Goal: Transaction & Acquisition: Download file/media

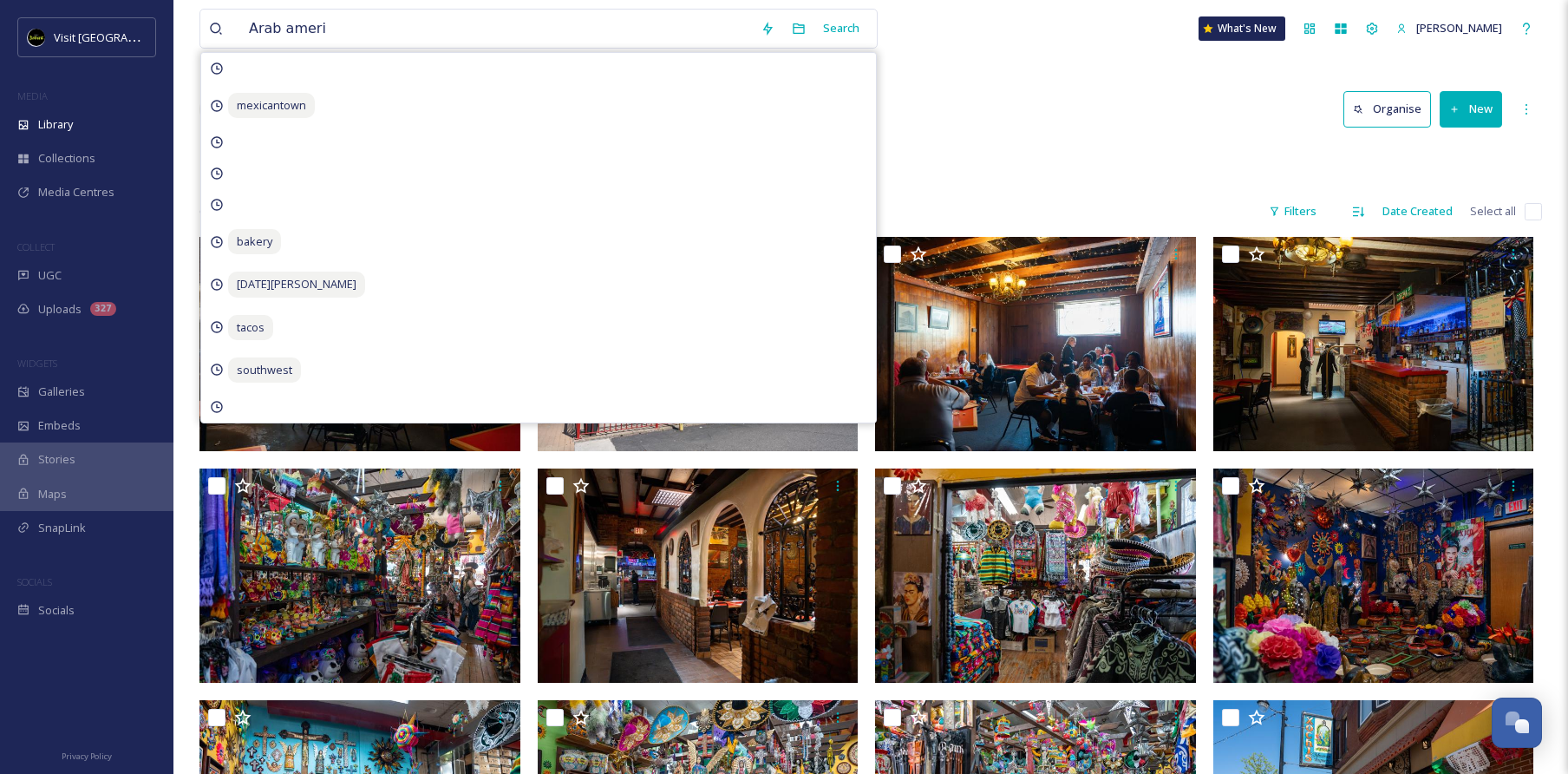
scroll to position [1732, 0]
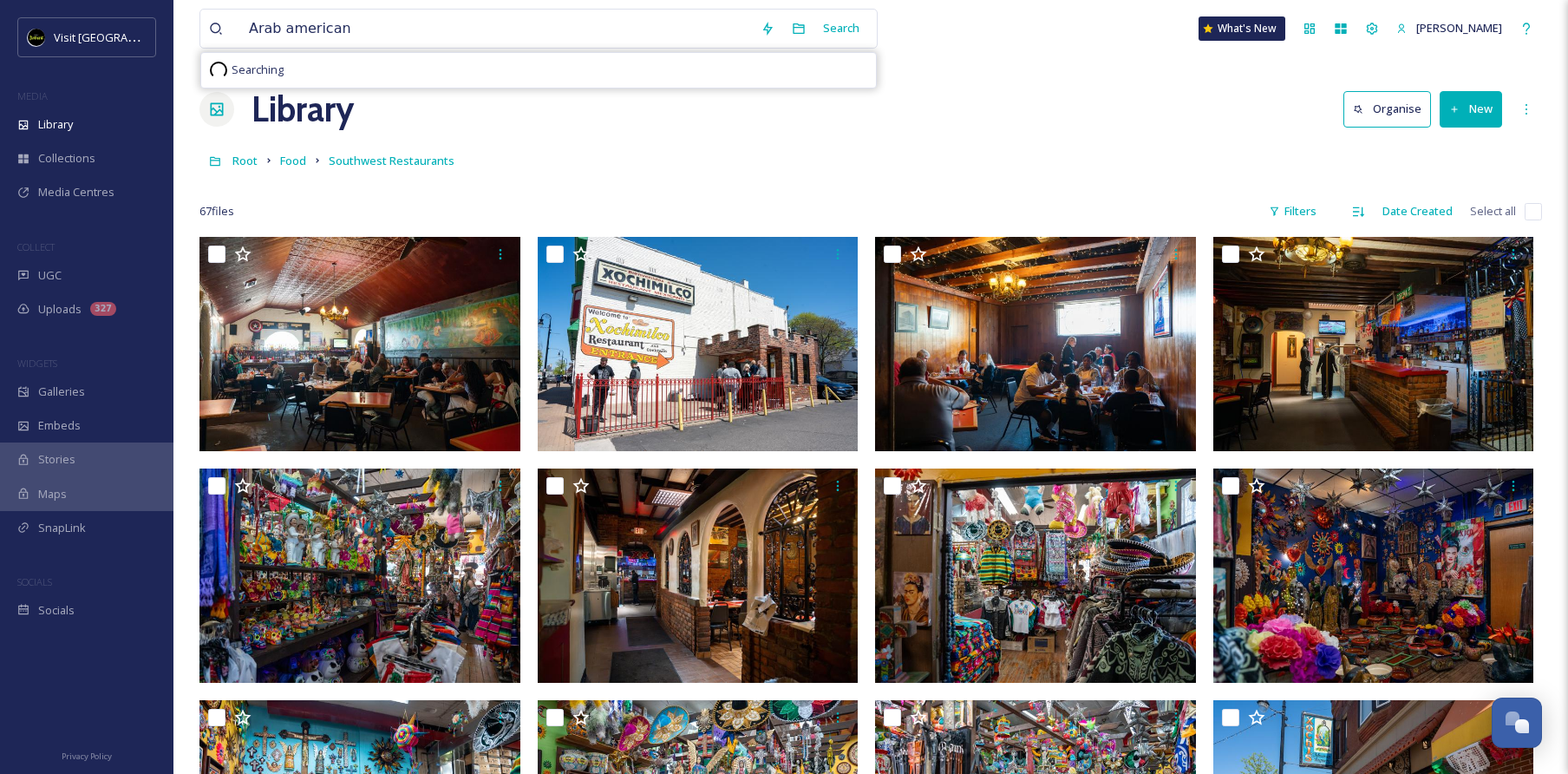
type input "Arab American"
drag, startPoint x: 479, startPoint y: 35, endPoint x: 850, endPoint y: 35, distance: 371.0
click at [850, 35] on div "Search" at bounding box center [841, 27] width 54 height 34
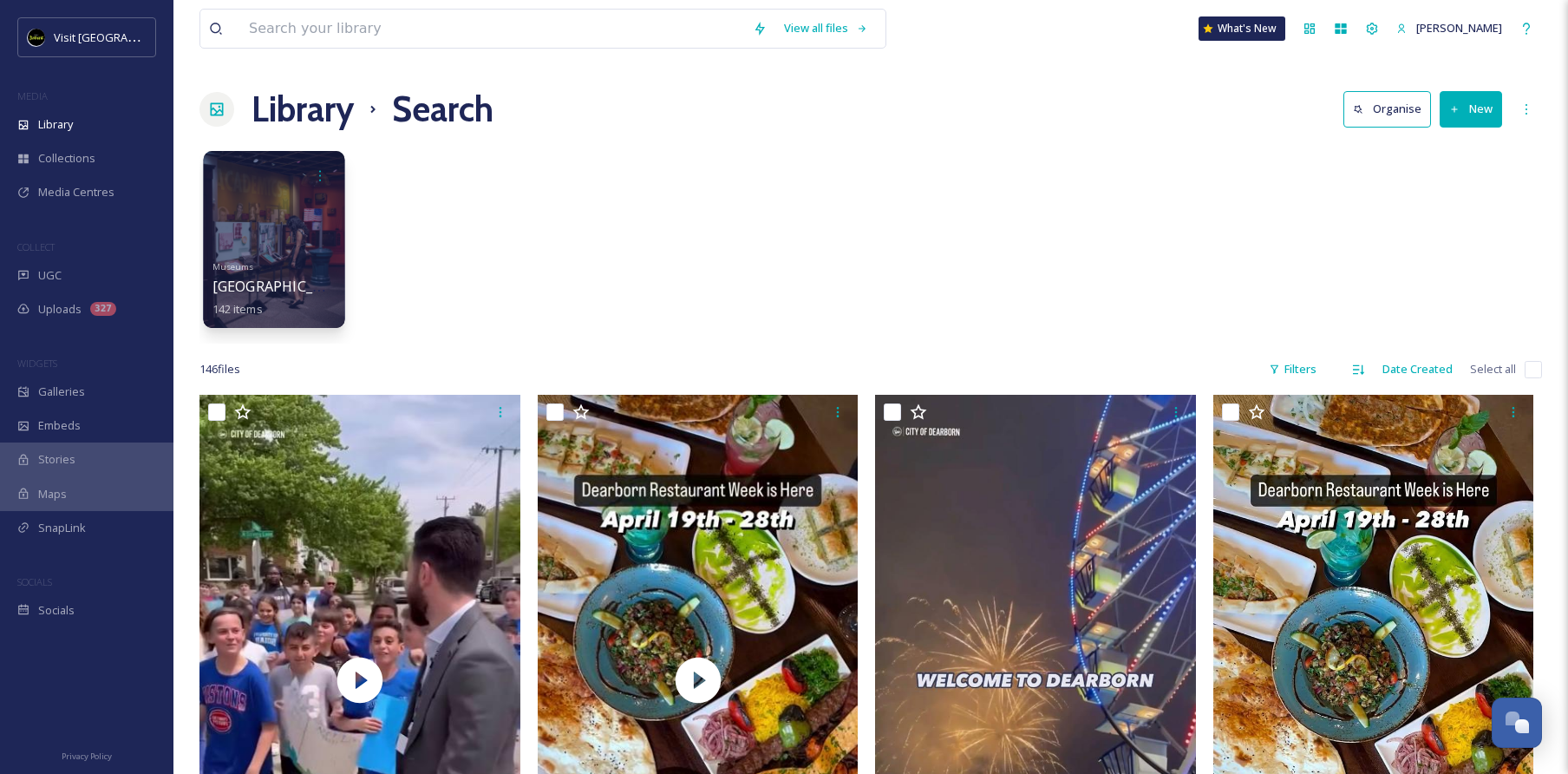
click at [289, 216] on div at bounding box center [273, 239] width 142 height 177
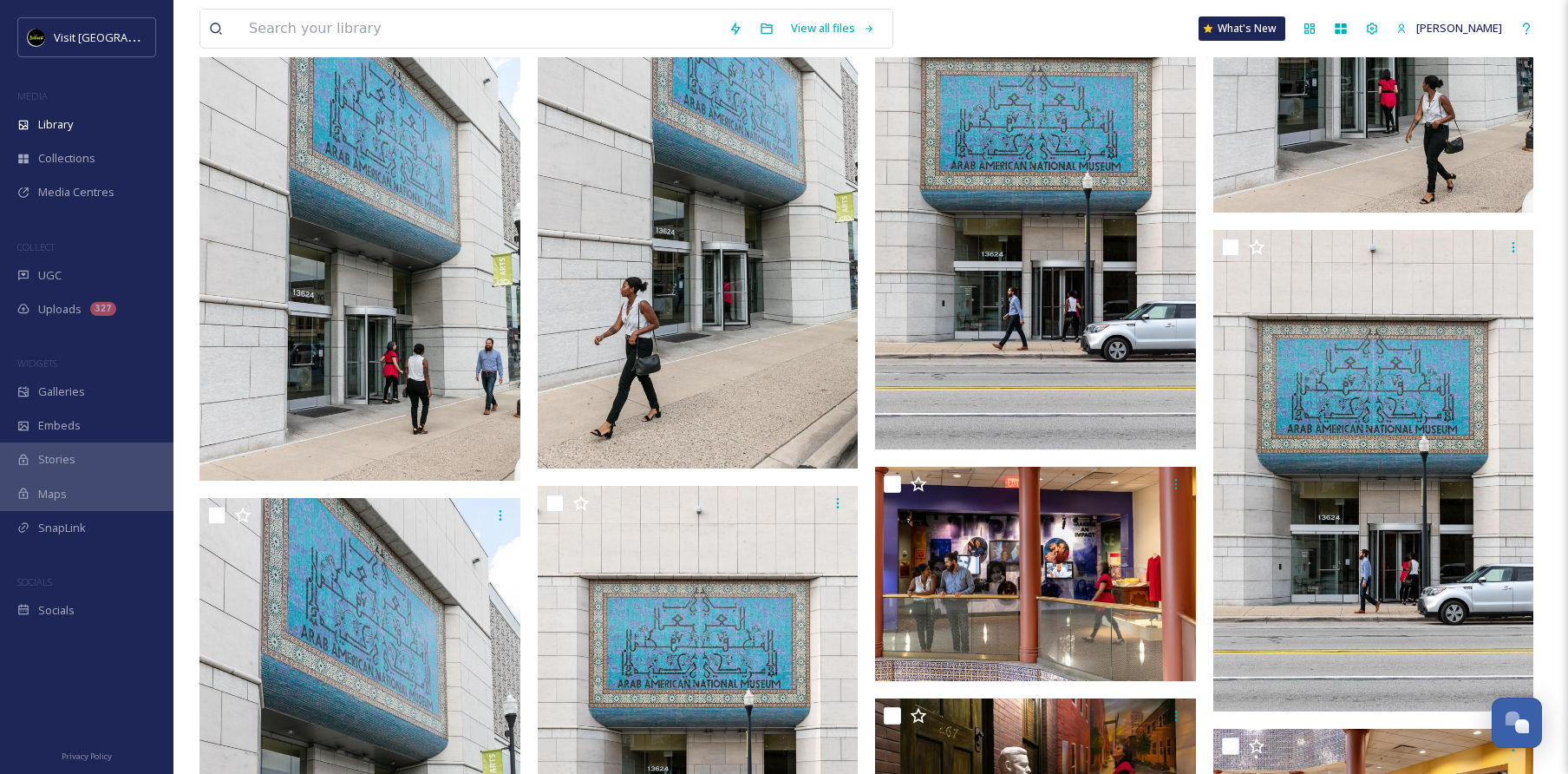
scroll to position [2470, 0]
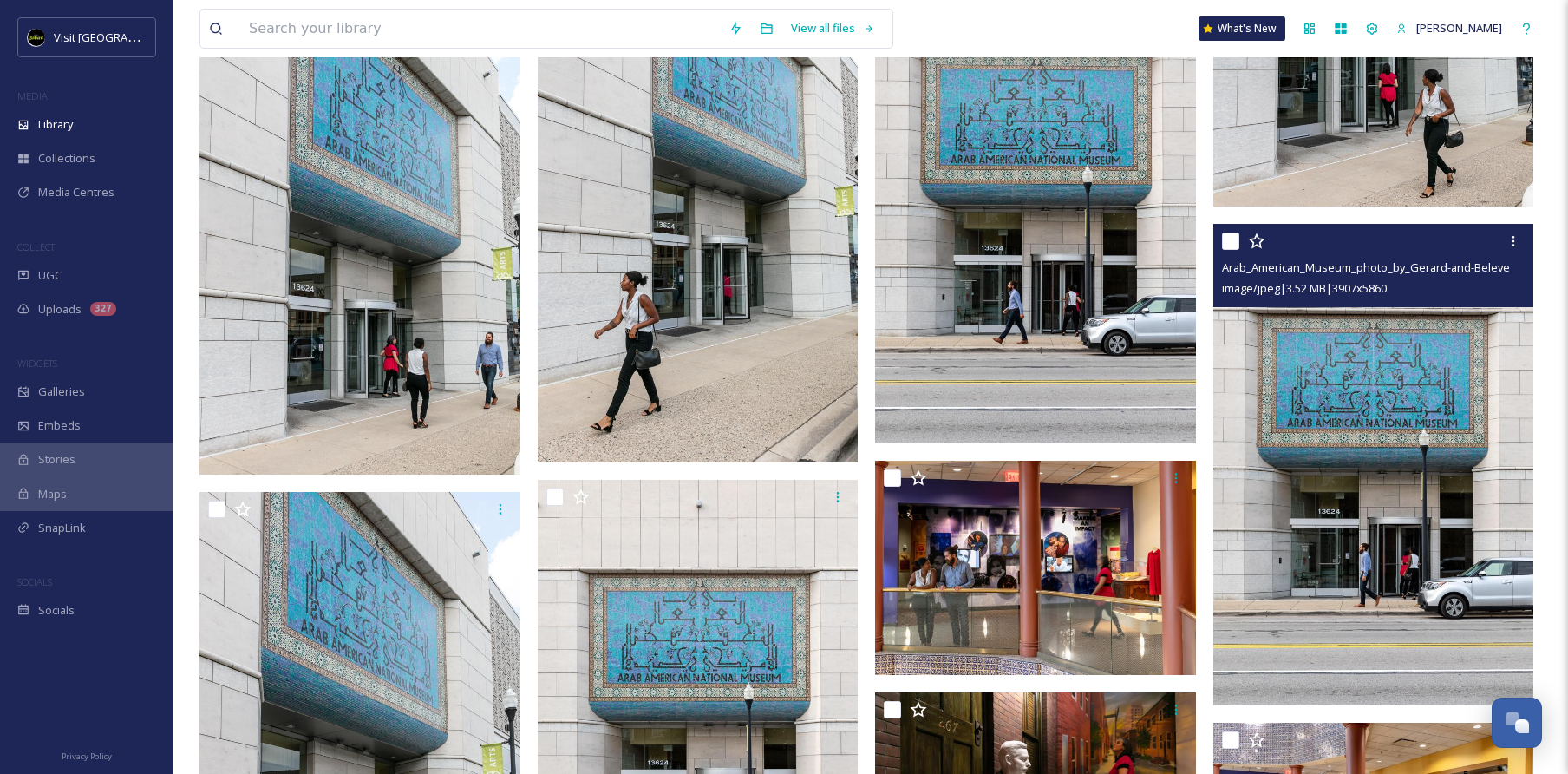
click at [1308, 479] on img at bounding box center [1373, 464] width 321 height 482
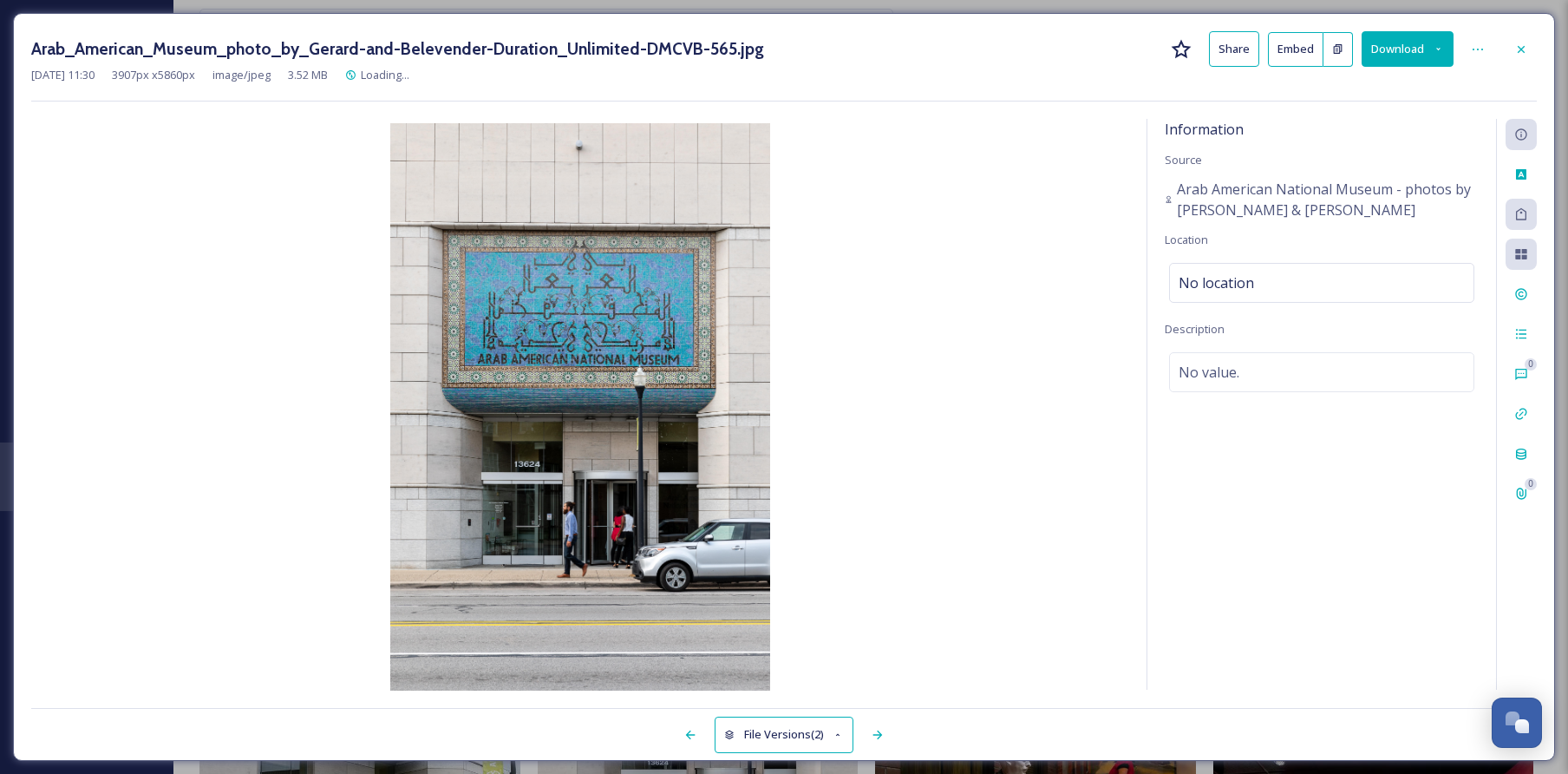
click at [1395, 50] on button "Download" at bounding box center [1407, 48] width 92 height 36
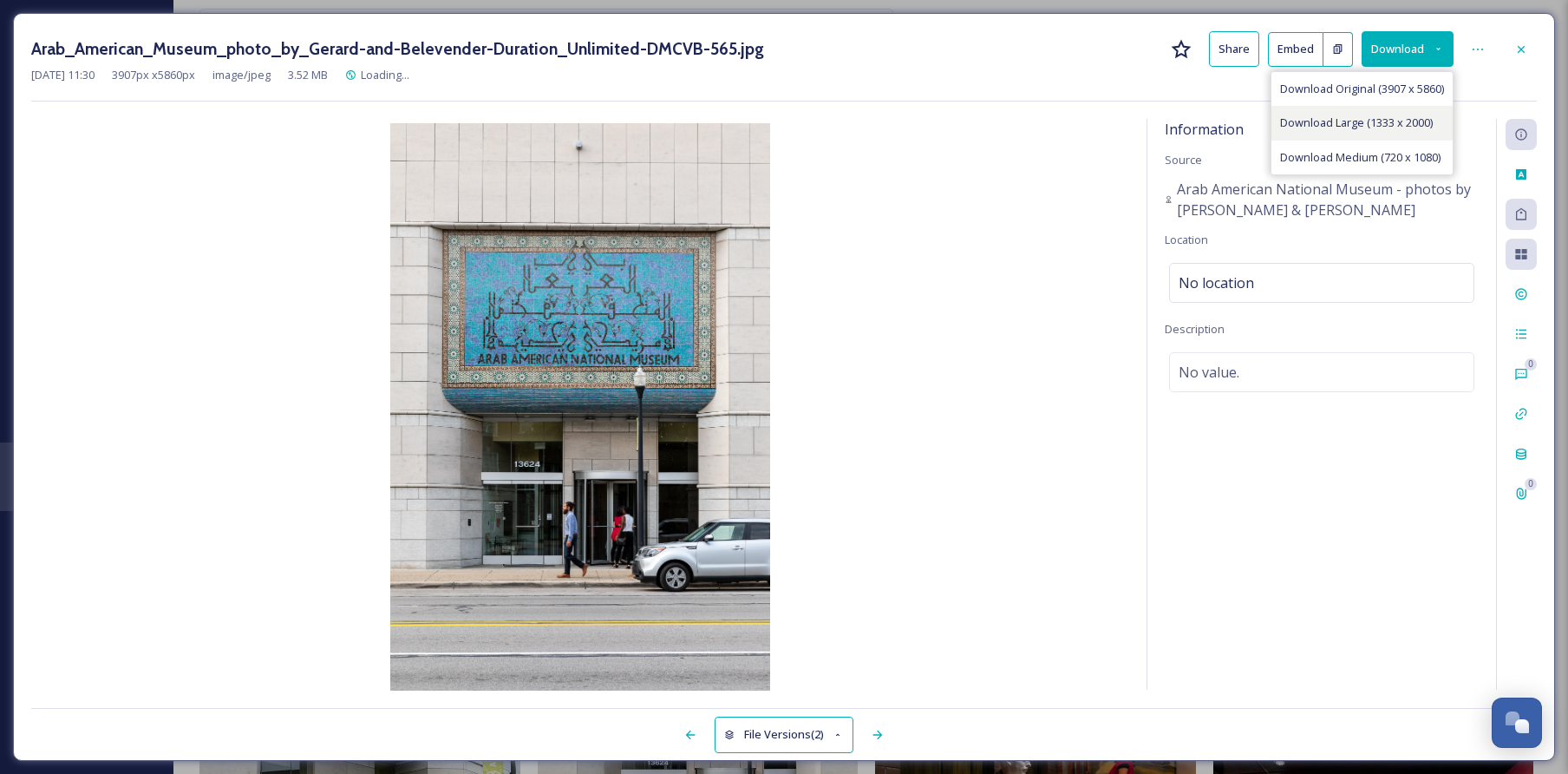
click at [1374, 119] on span "Download Large (1333 x 2000)" at bounding box center [1356, 122] width 153 height 16
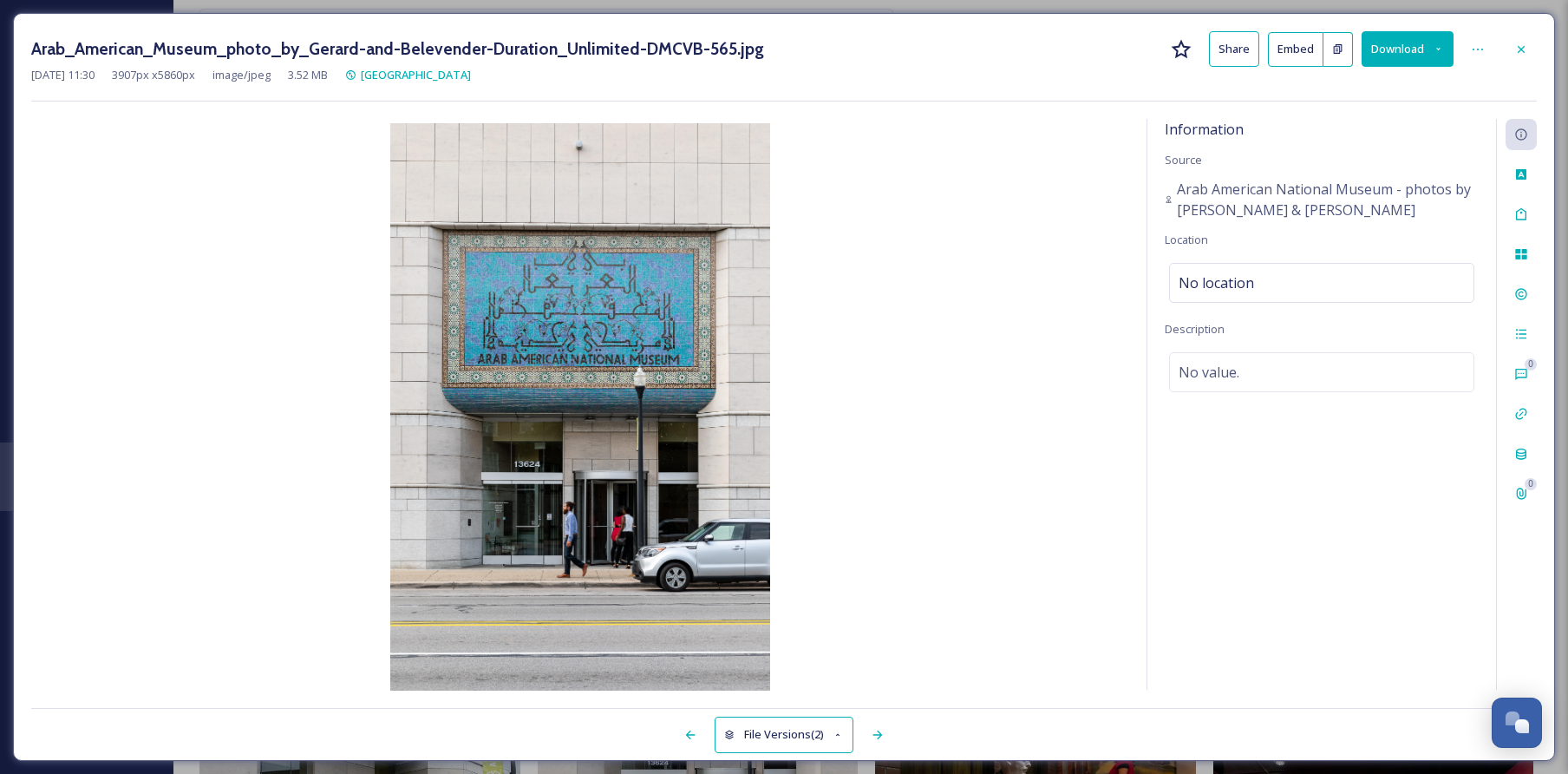
click at [1528, 32] on div "Arab_American_Museum_photo_by_Gerard-and-Belevender-Duration_Unlimited-DMCVB-56…" at bounding box center [783, 48] width 1505 height 36
click at [1519, 51] on icon at bounding box center [1521, 48] width 7 height 7
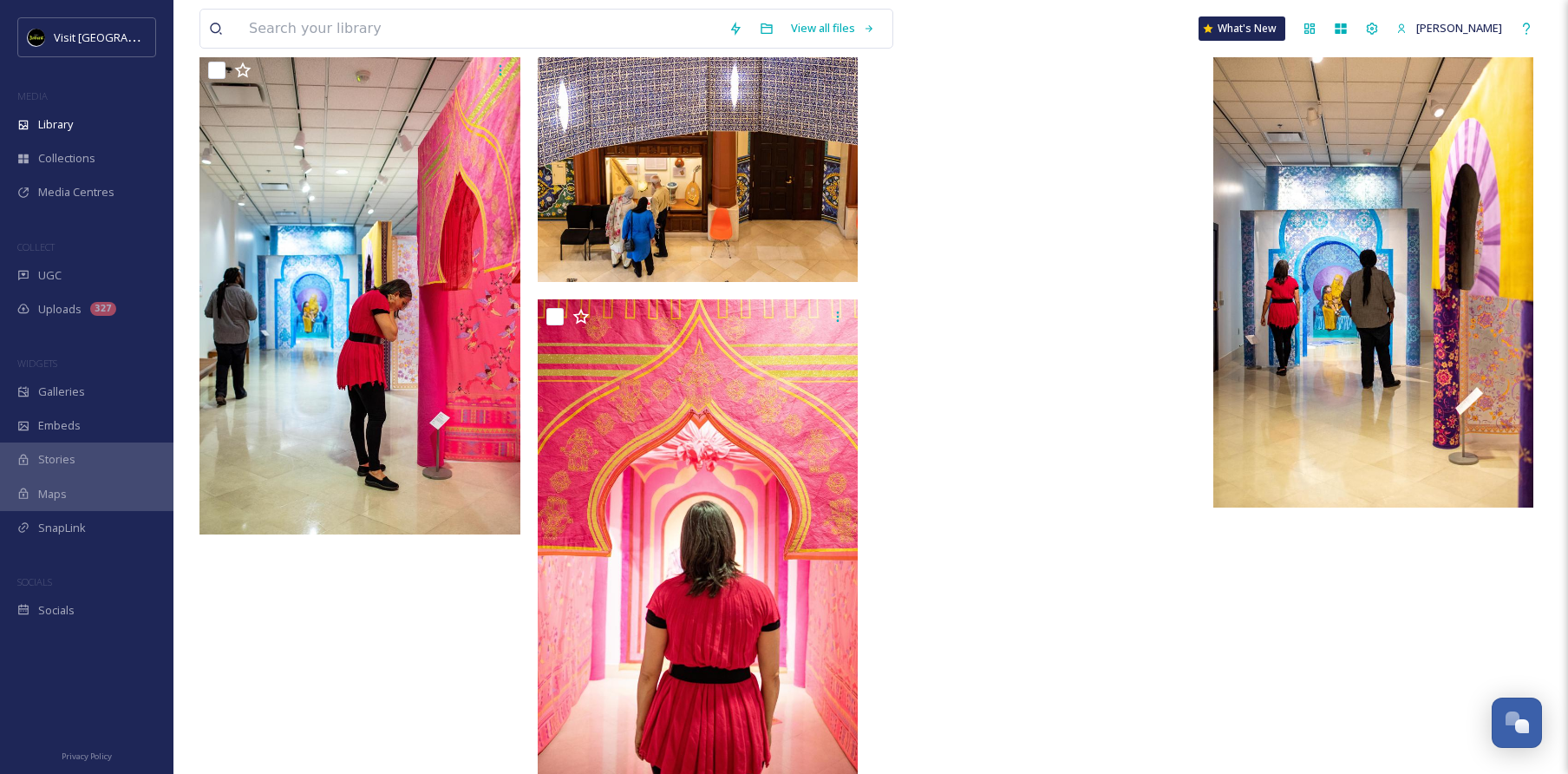
scroll to position [13886, 0]
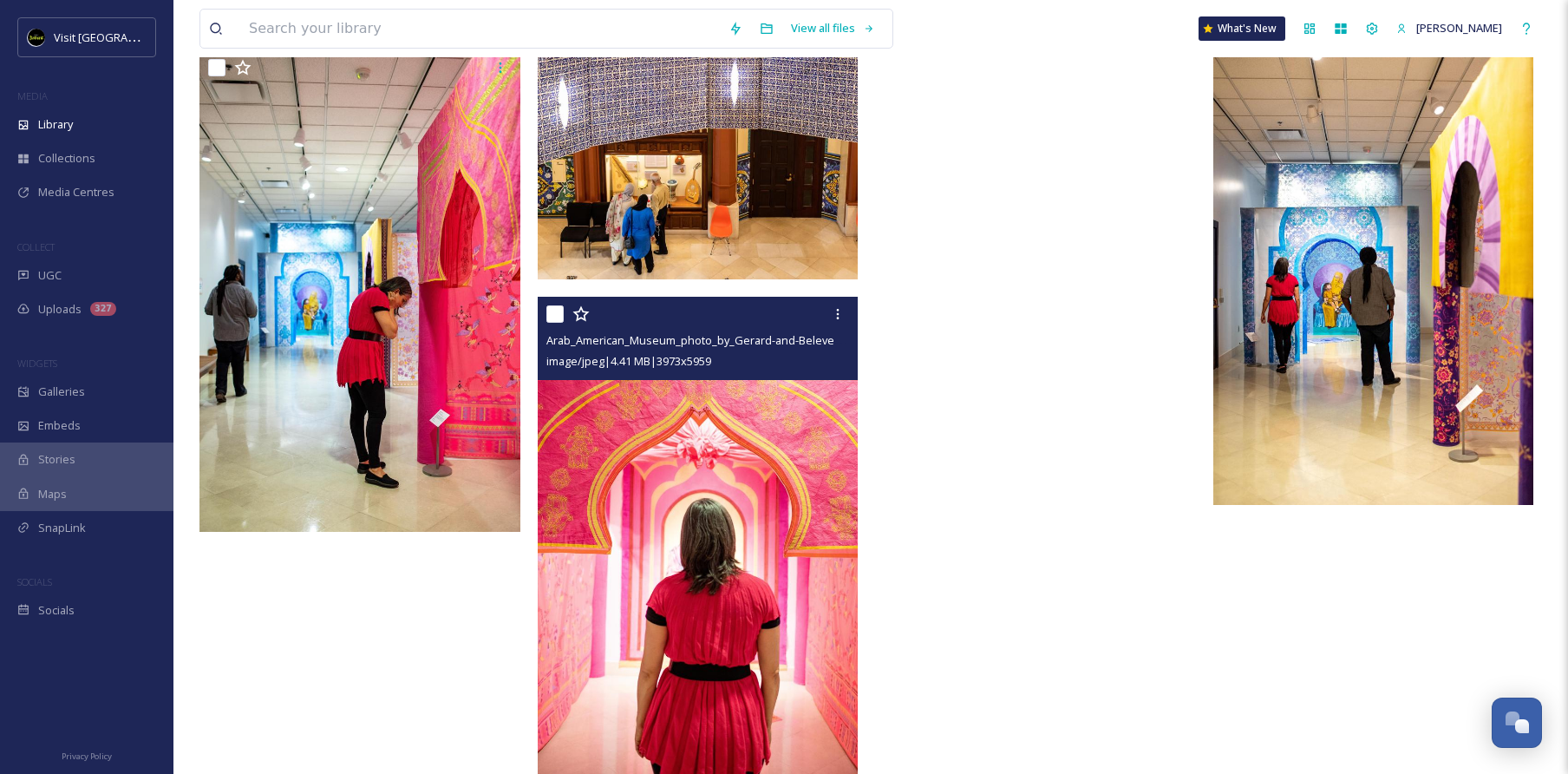
click at [736, 650] on img at bounding box center [697, 537] width 321 height 482
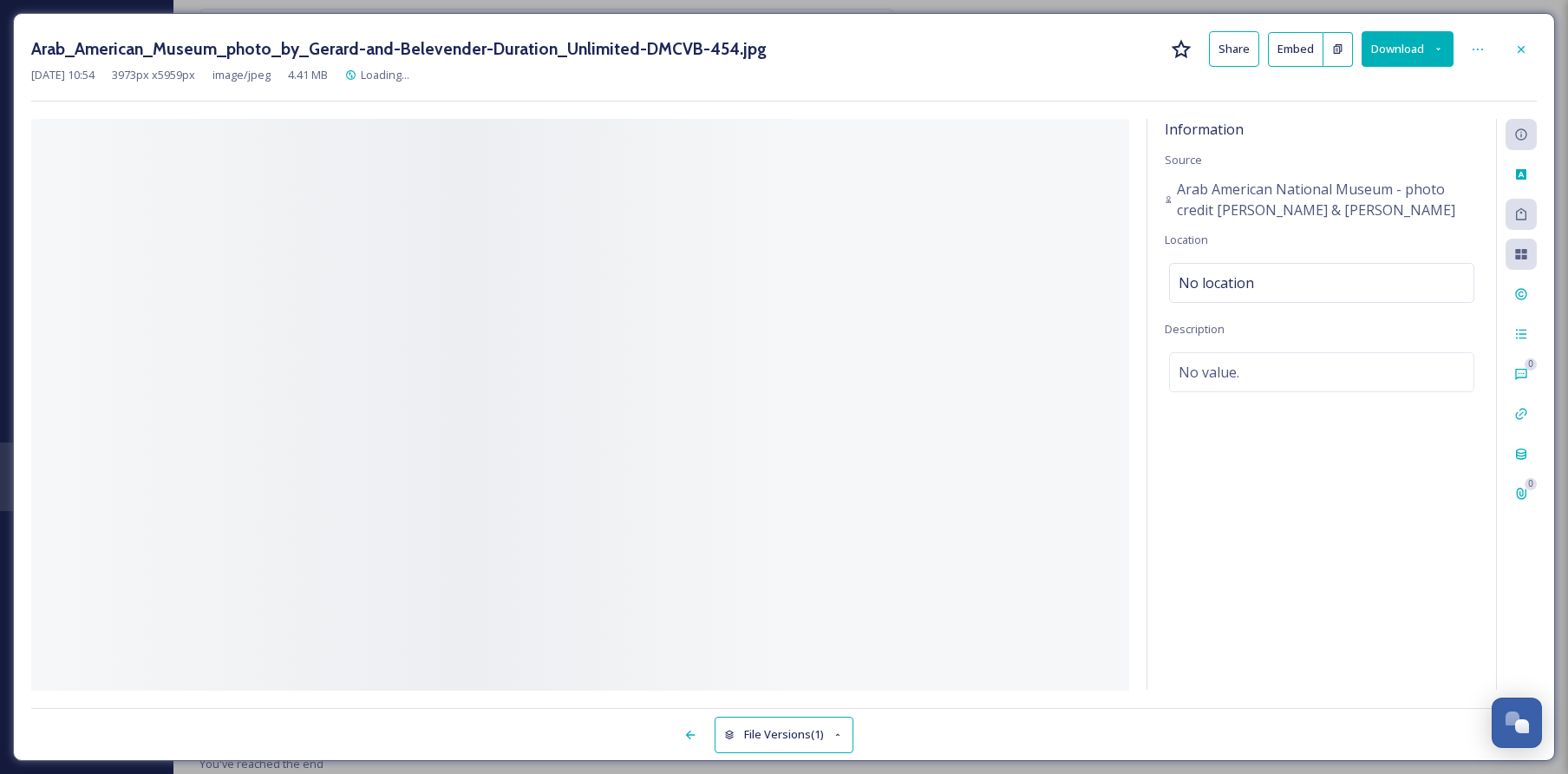
scroll to position [13673, 0]
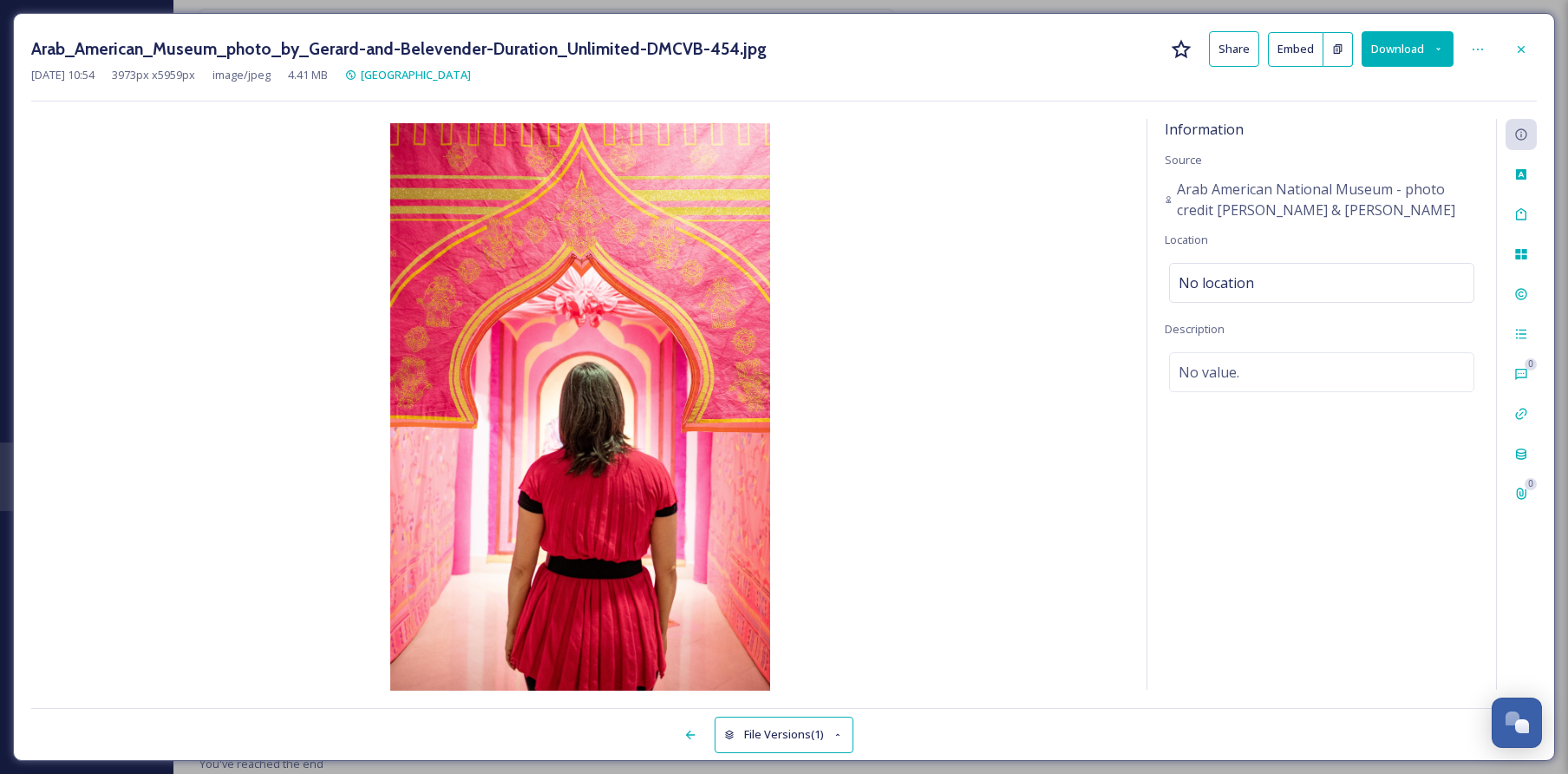
click at [1422, 53] on button "Download" at bounding box center [1407, 48] width 92 height 36
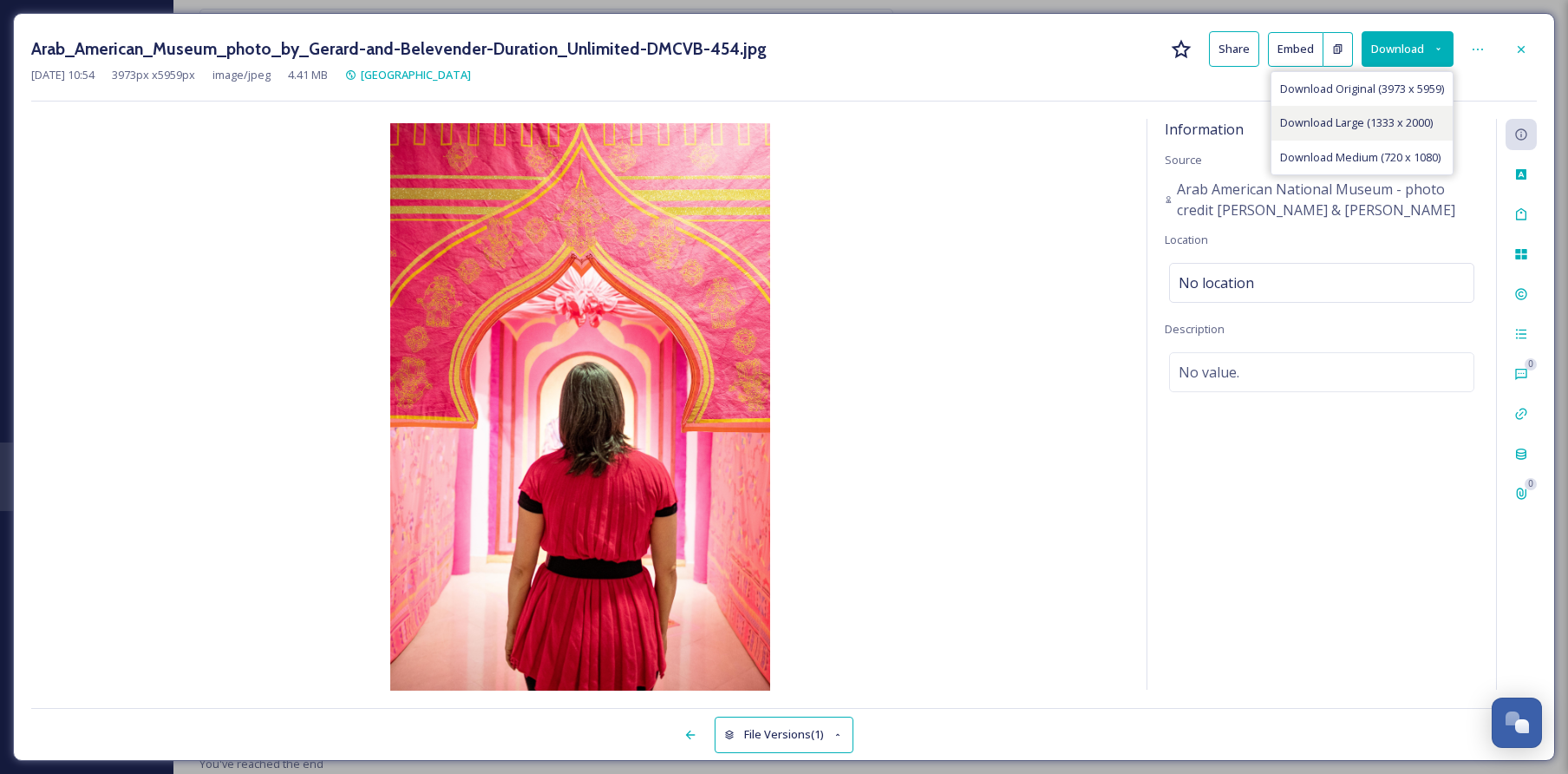
click at [1368, 118] on span "Download Large (1333 x 2000)" at bounding box center [1356, 122] width 153 height 16
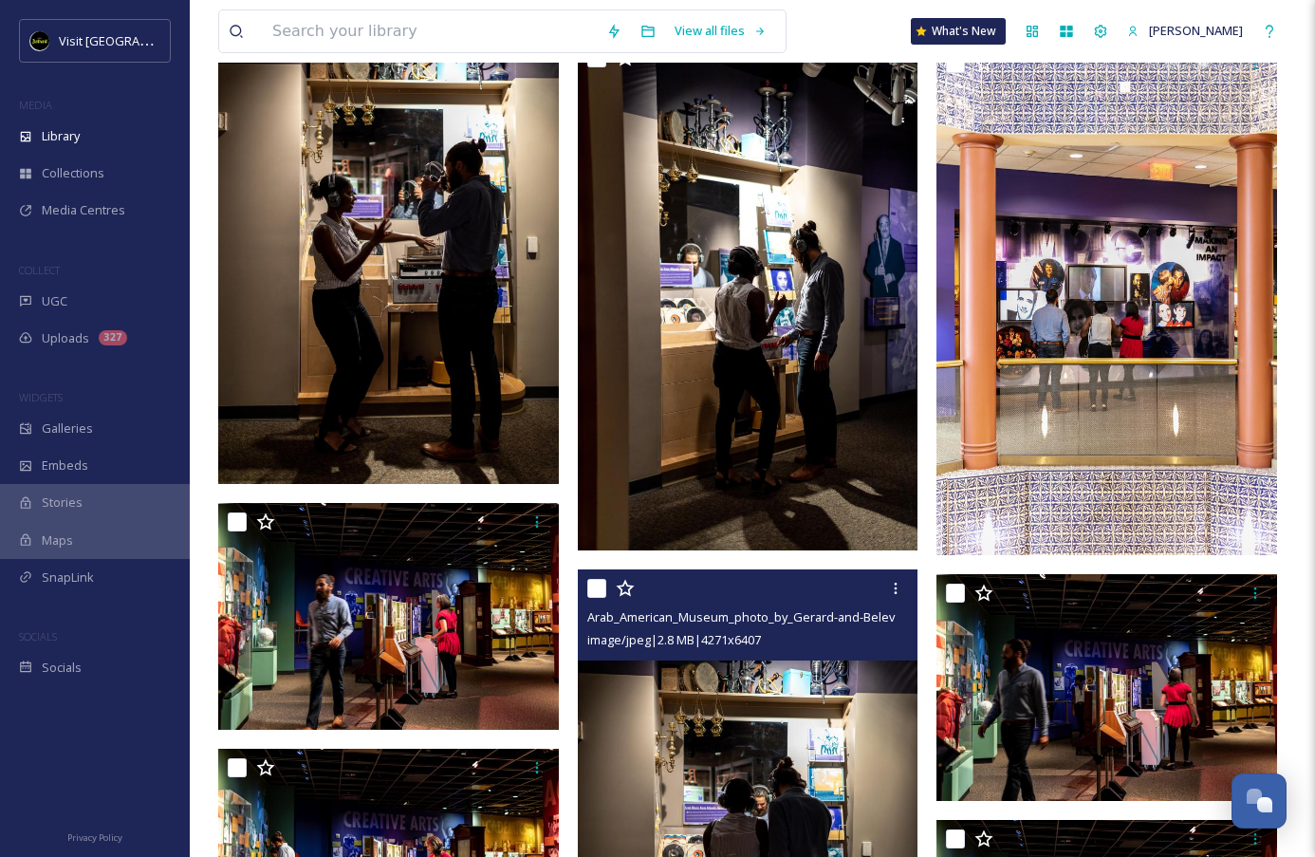
scroll to position [11367, 0]
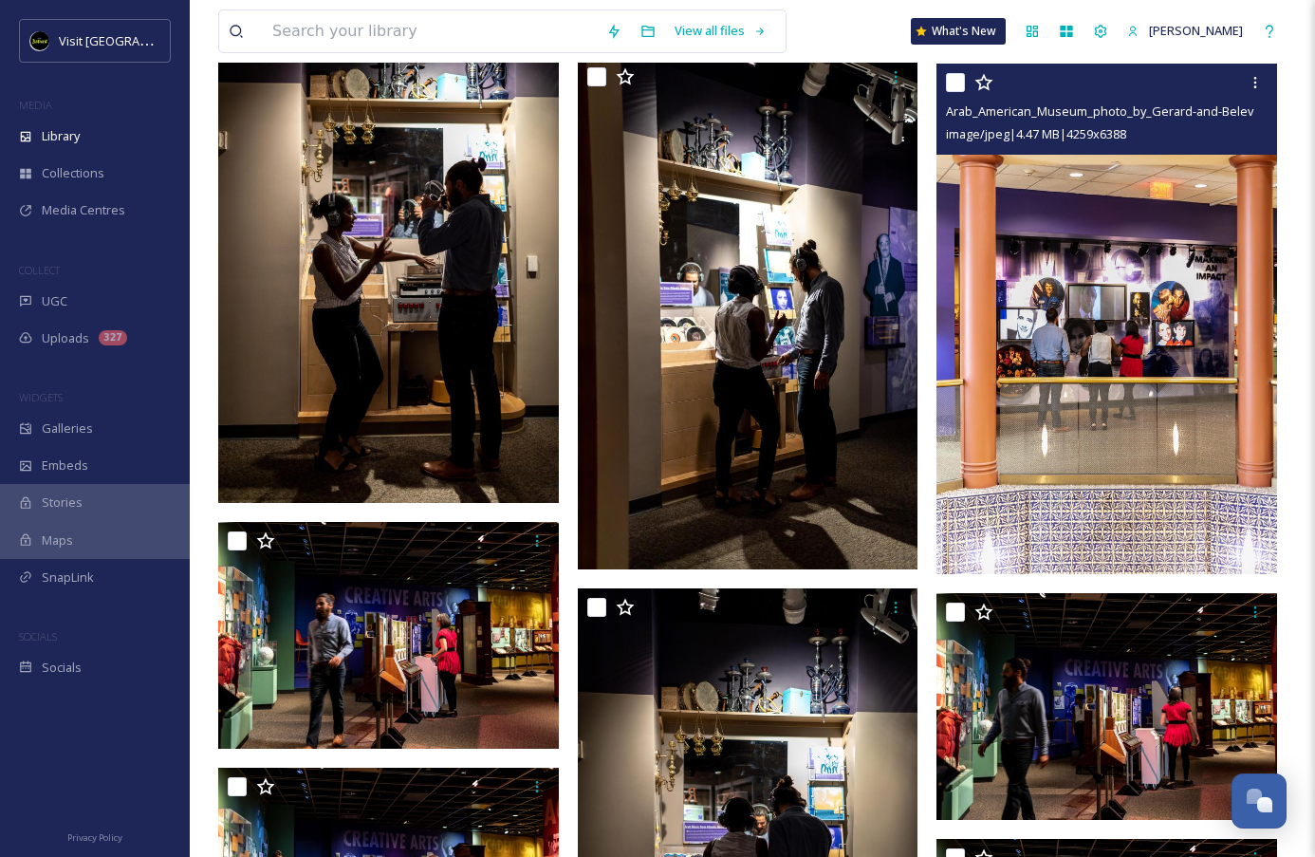
click at [1095, 463] on img at bounding box center [1107, 319] width 341 height 512
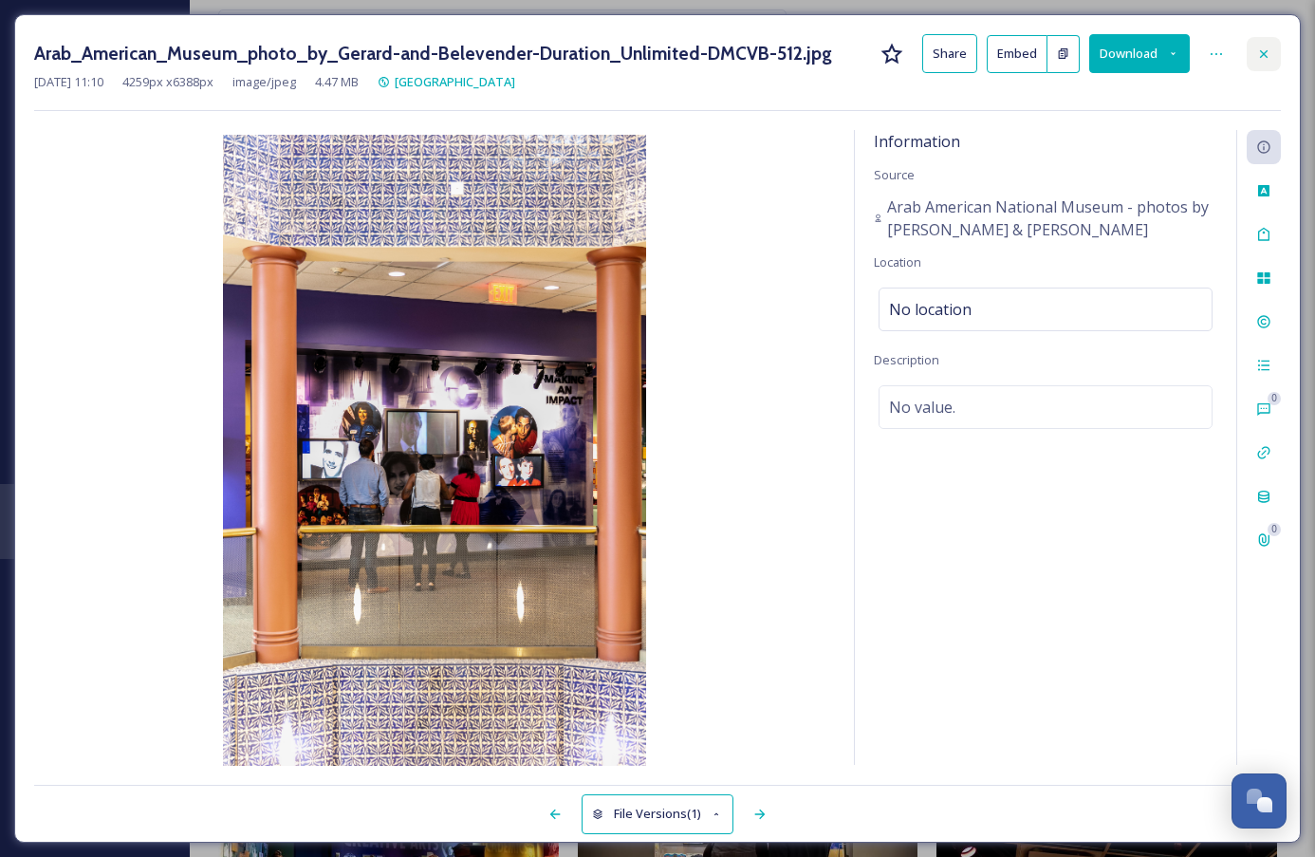
click at [1277, 43] on div at bounding box center [1264, 54] width 34 height 34
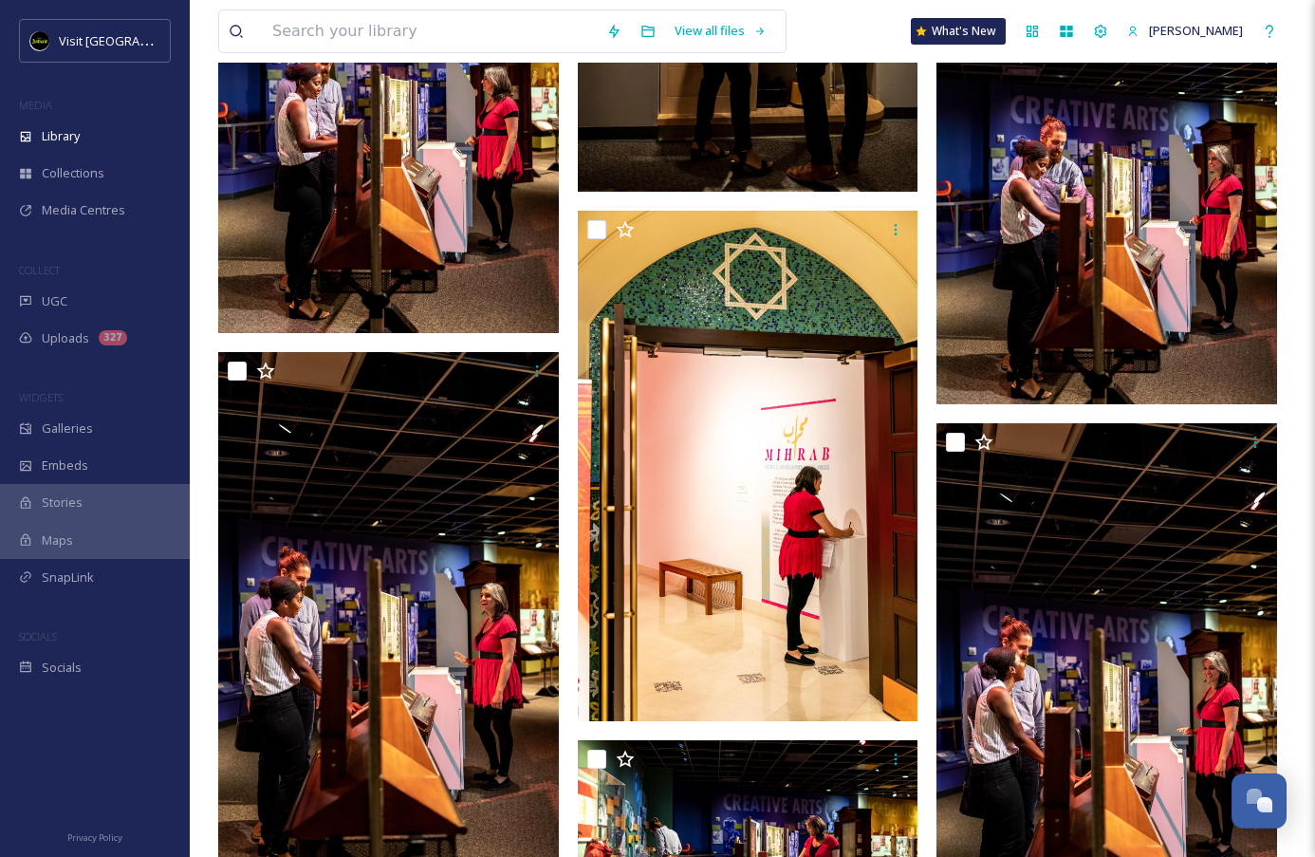
scroll to position [12797, 0]
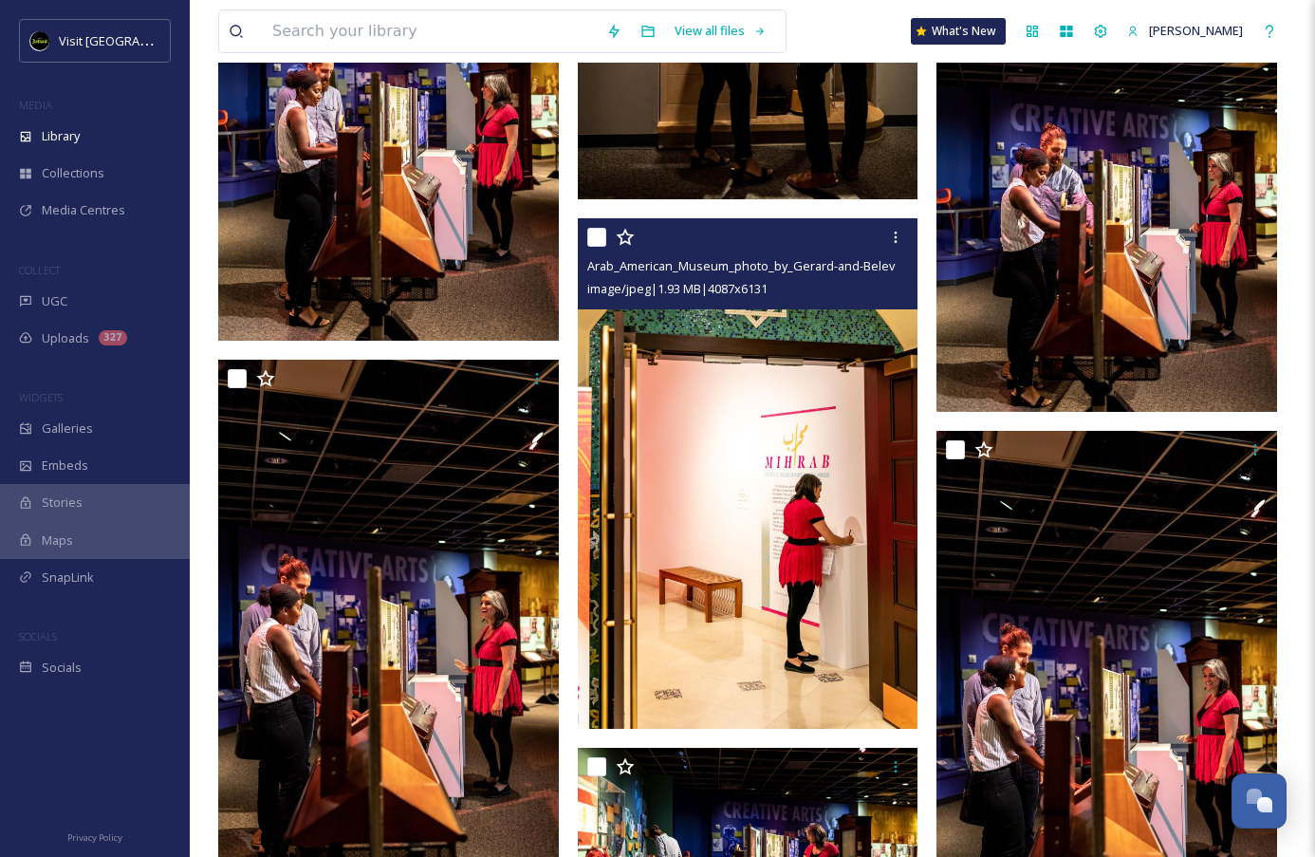
click at [782, 484] on img at bounding box center [748, 474] width 341 height 512
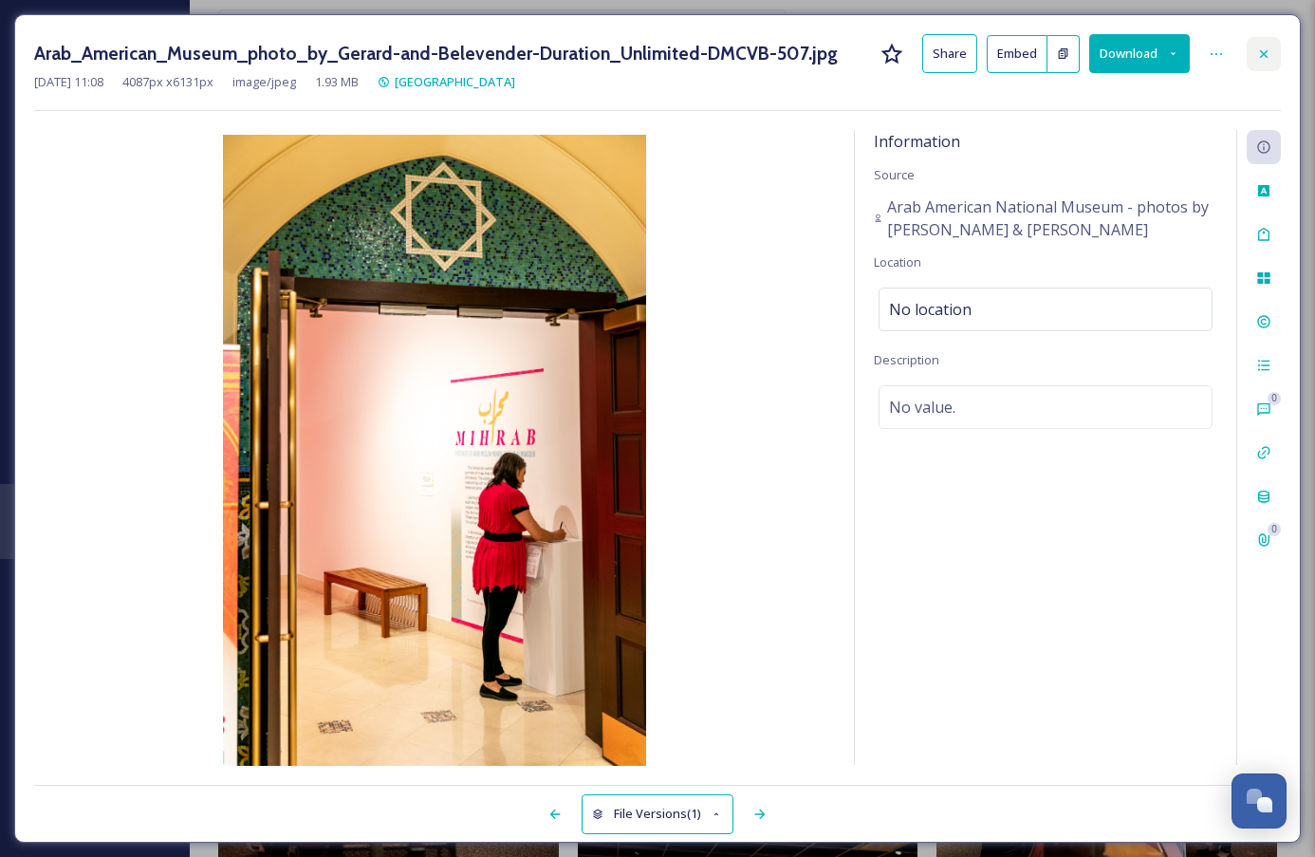
click at [1266, 55] on icon at bounding box center [1264, 53] width 8 height 8
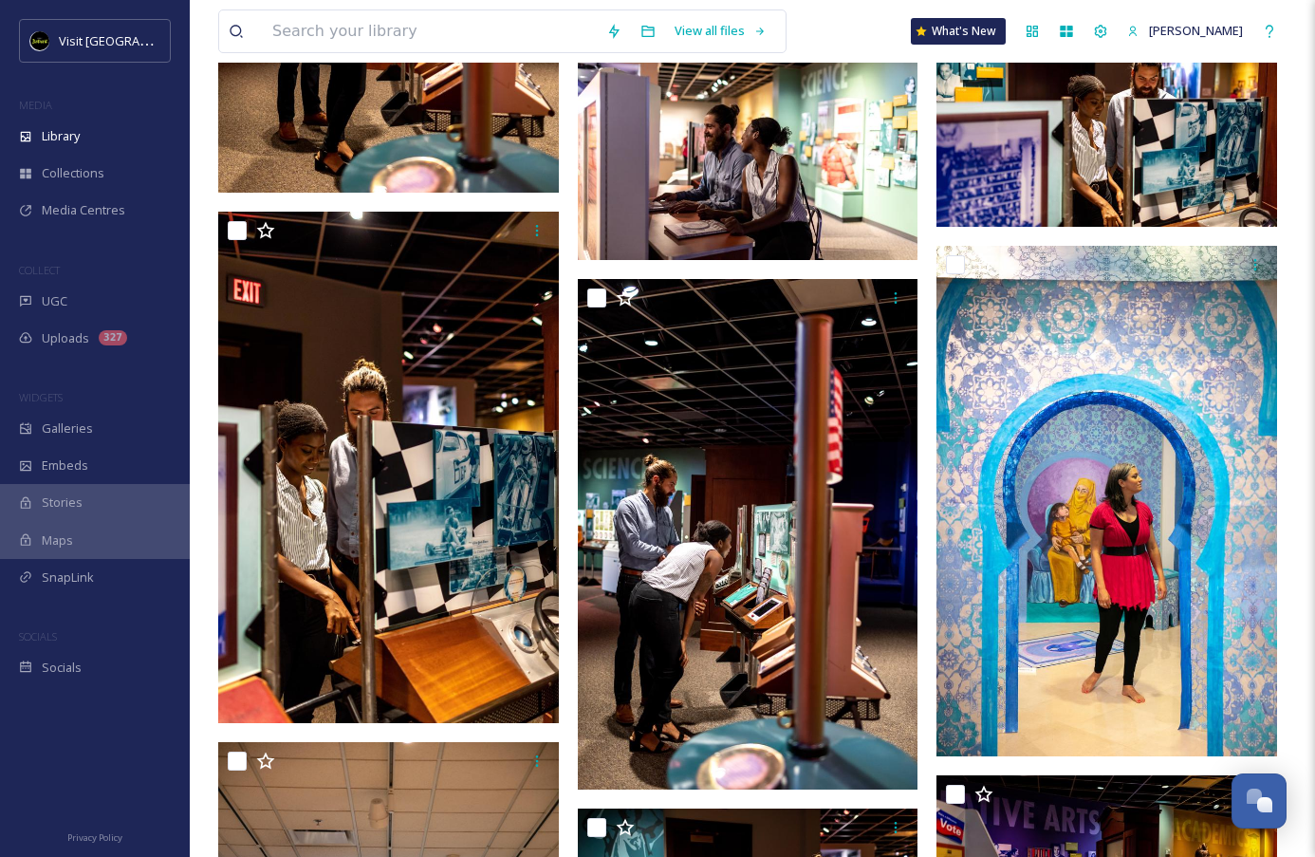
scroll to position [15303, 0]
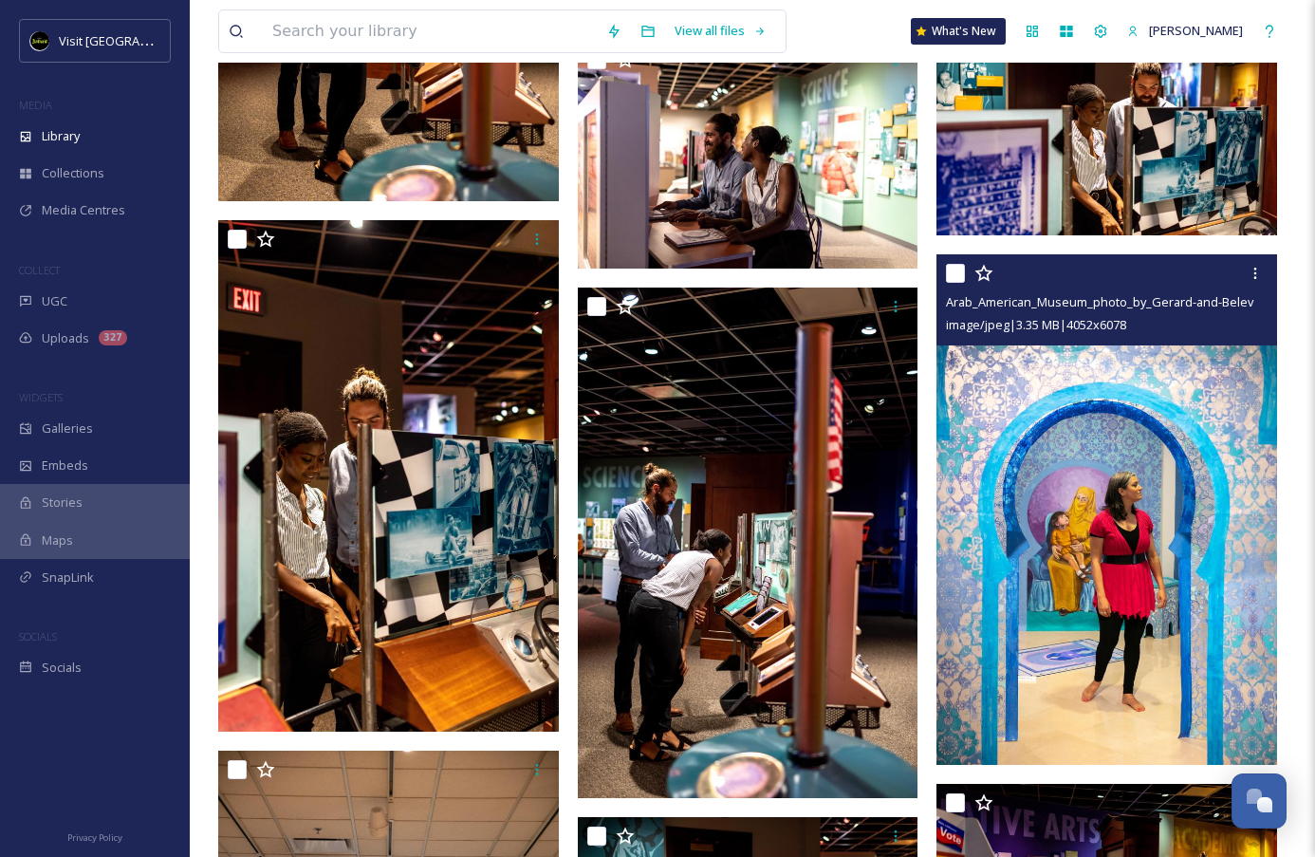
click at [1037, 567] on img at bounding box center [1107, 510] width 341 height 512
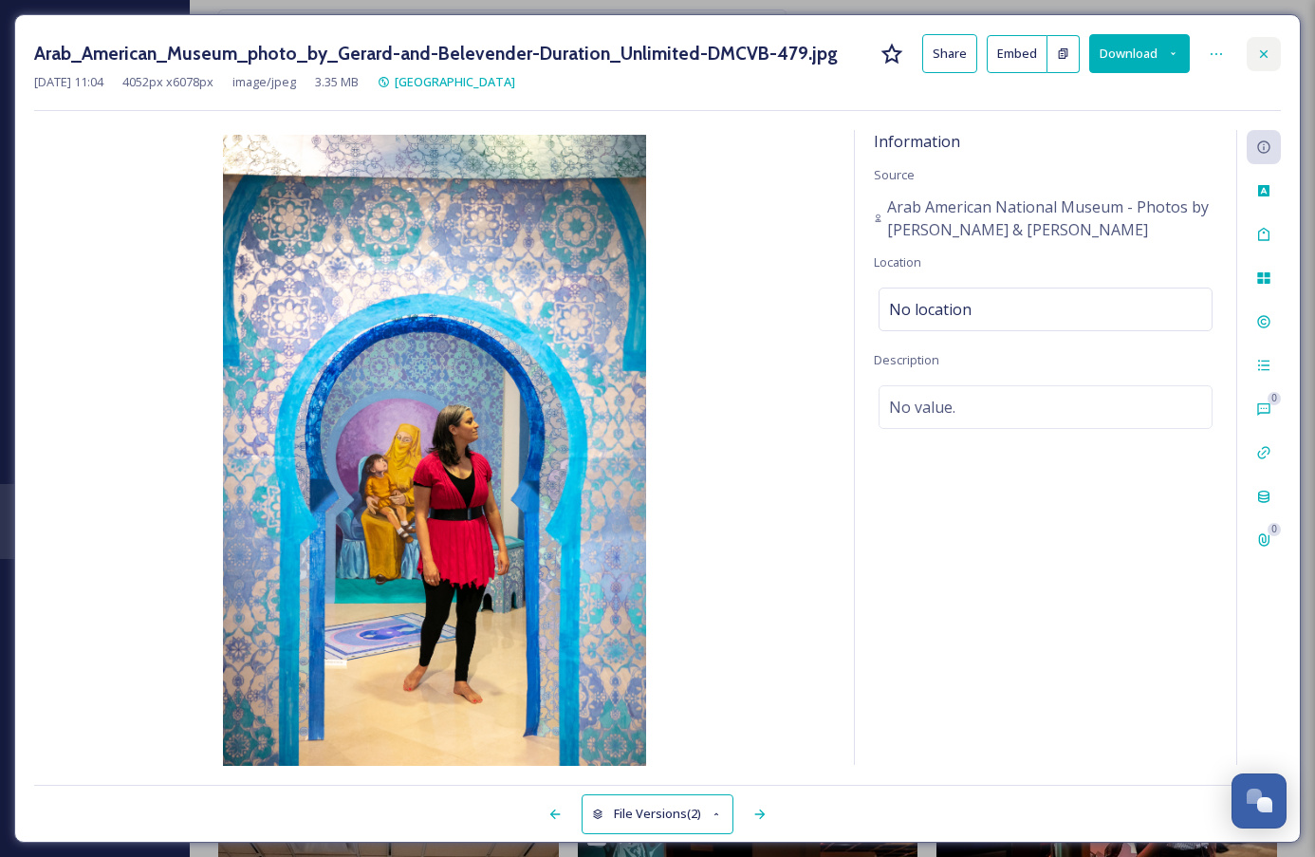
click at [1267, 49] on icon at bounding box center [1263, 54] width 15 height 15
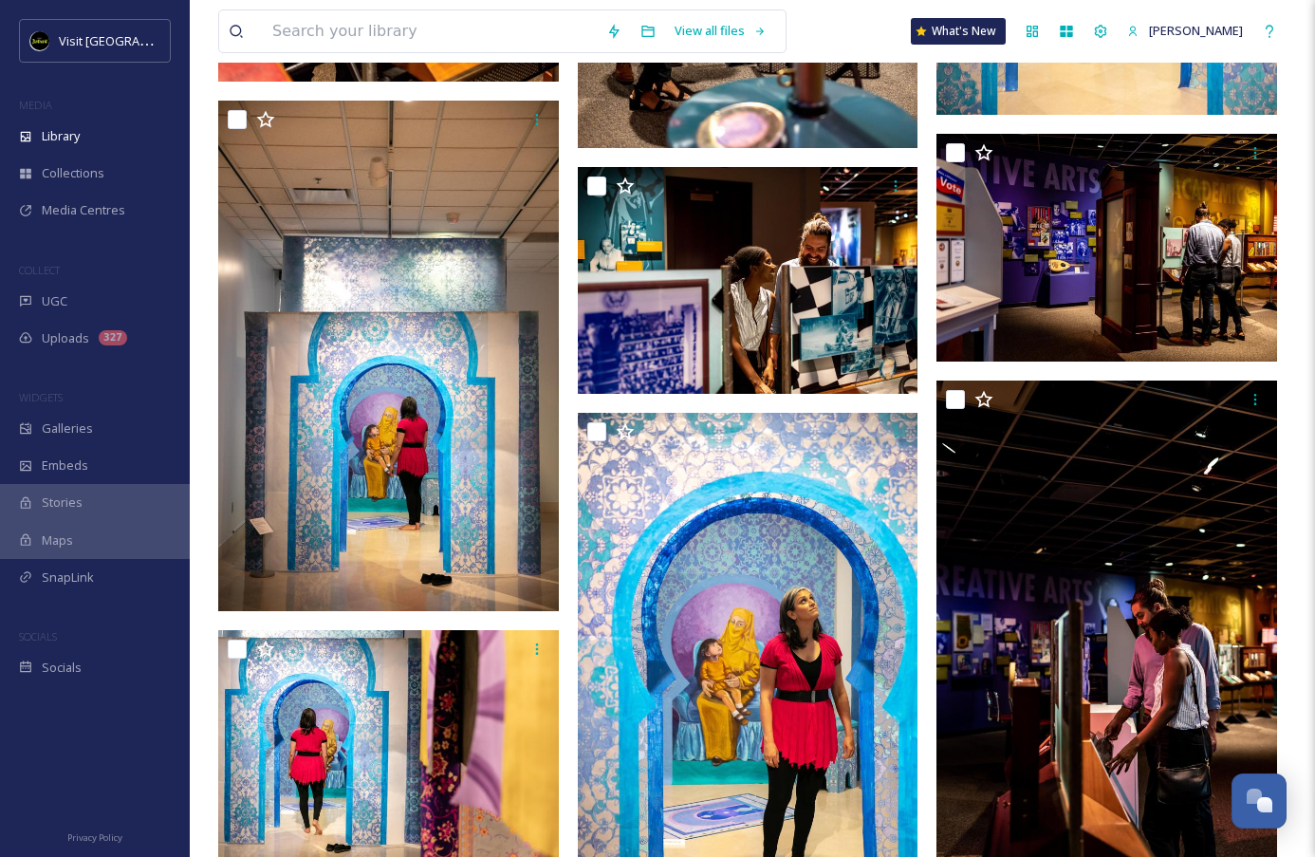
scroll to position [15951, 0]
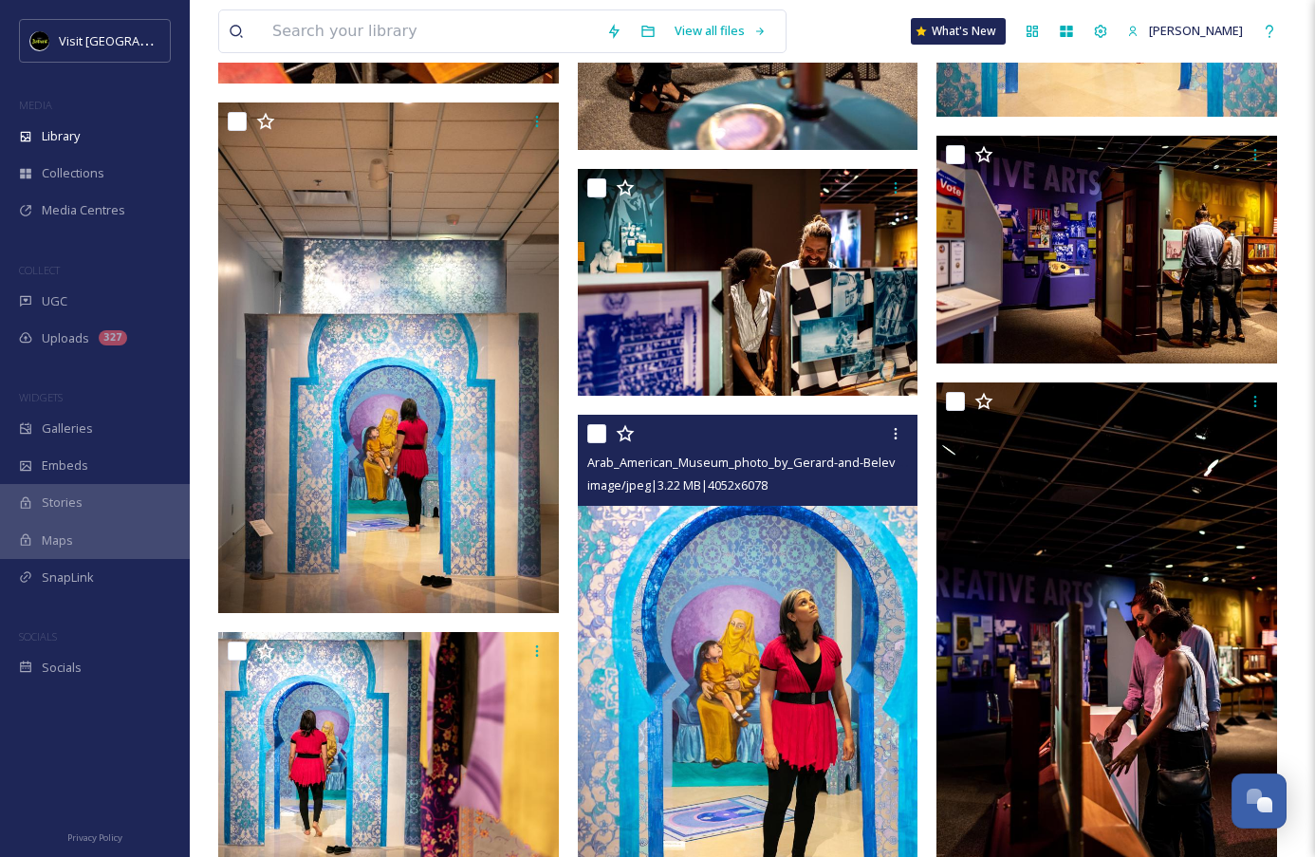
click at [755, 657] on img at bounding box center [748, 671] width 341 height 512
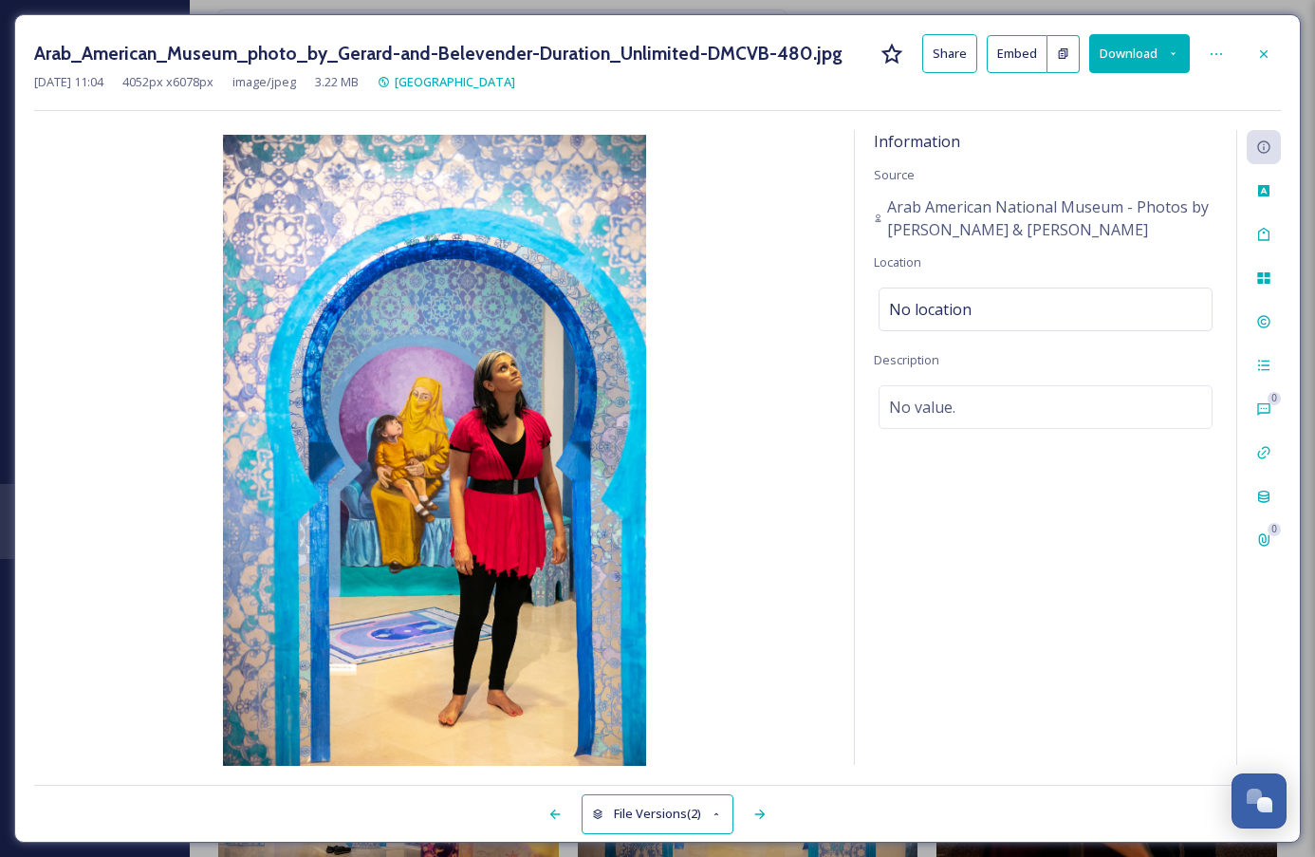
click at [1161, 53] on button "Download" at bounding box center [1139, 53] width 101 height 39
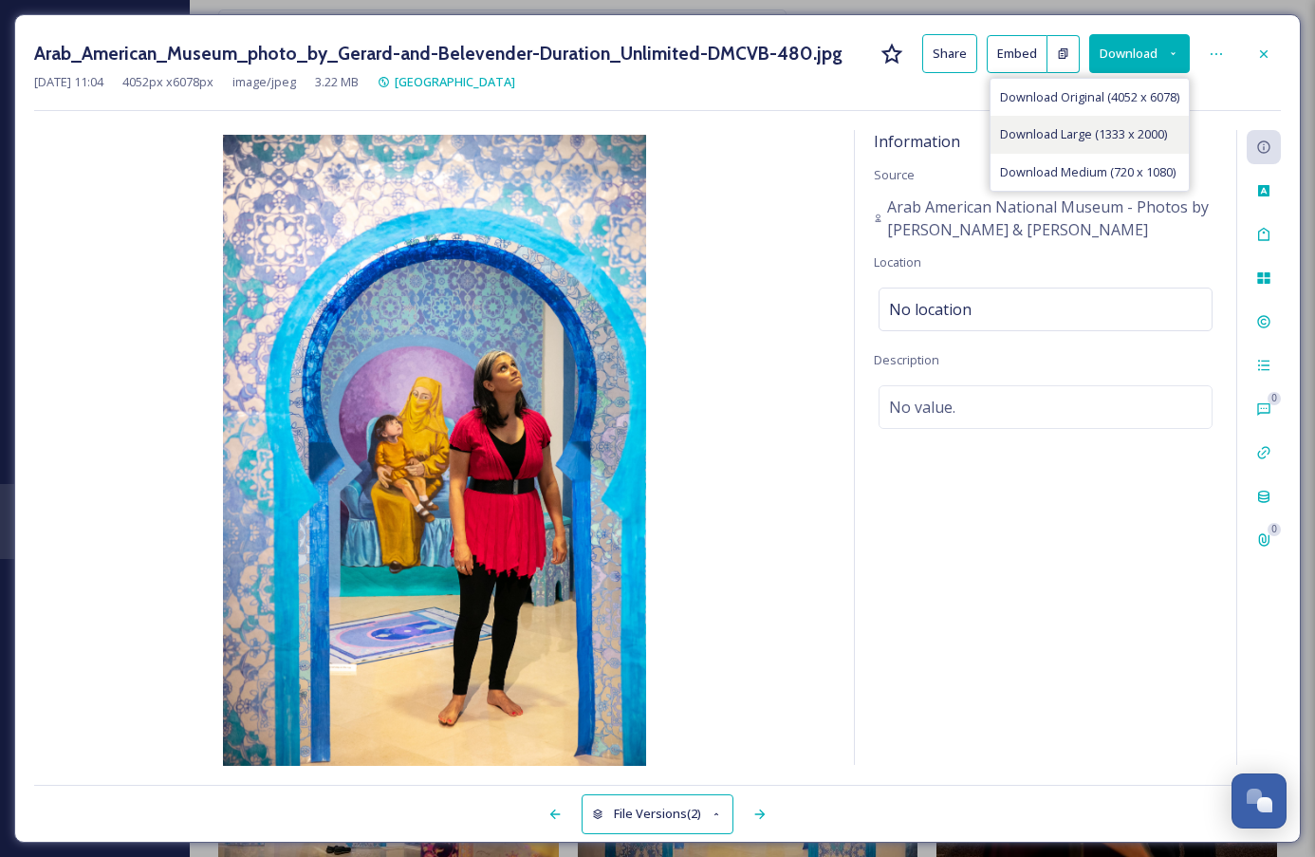
click at [1140, 119] on div "Download Large (1333 x 2000)" at bounding box center [1090, 134] width 198 height 37
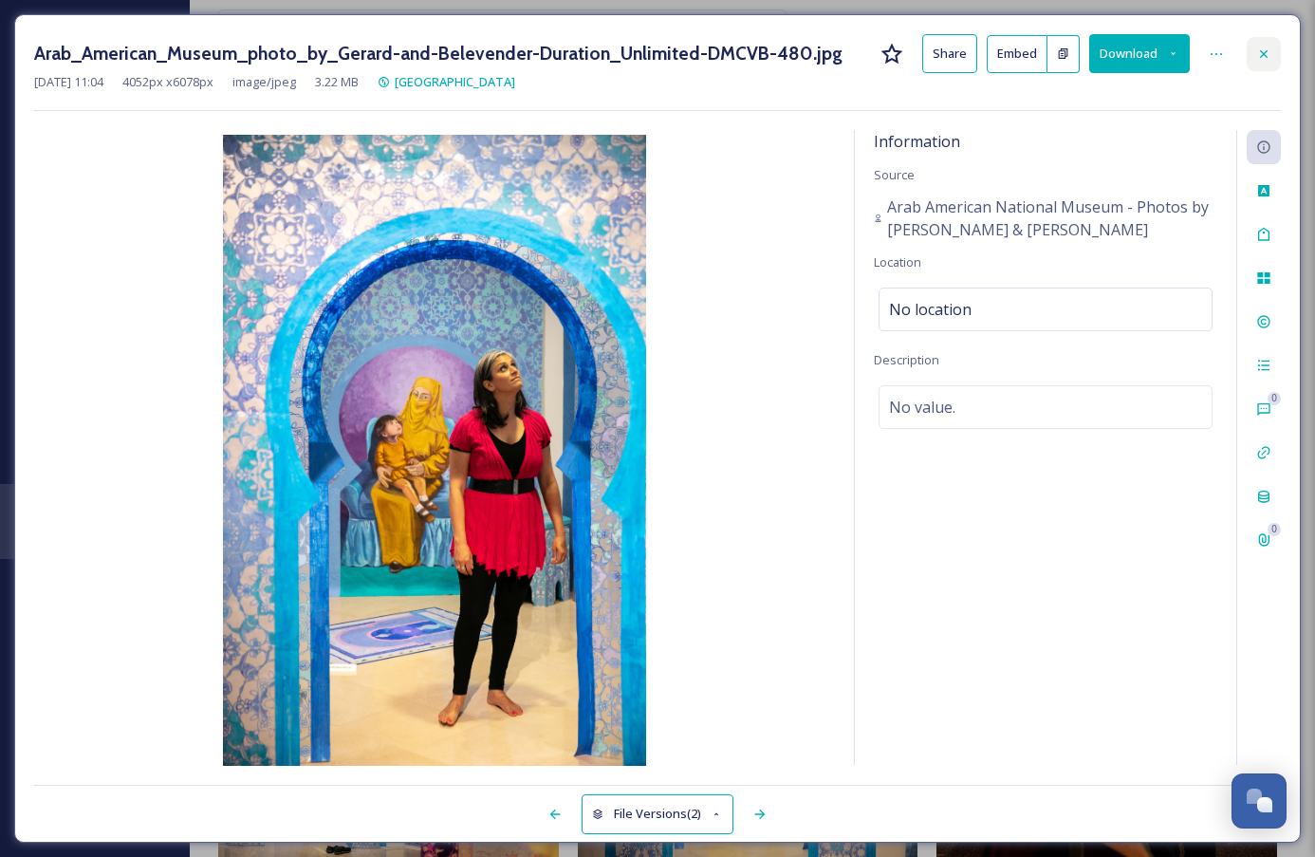
click at [1263, 50] on icon at bounding box center [1263, 54] width 15 height 15
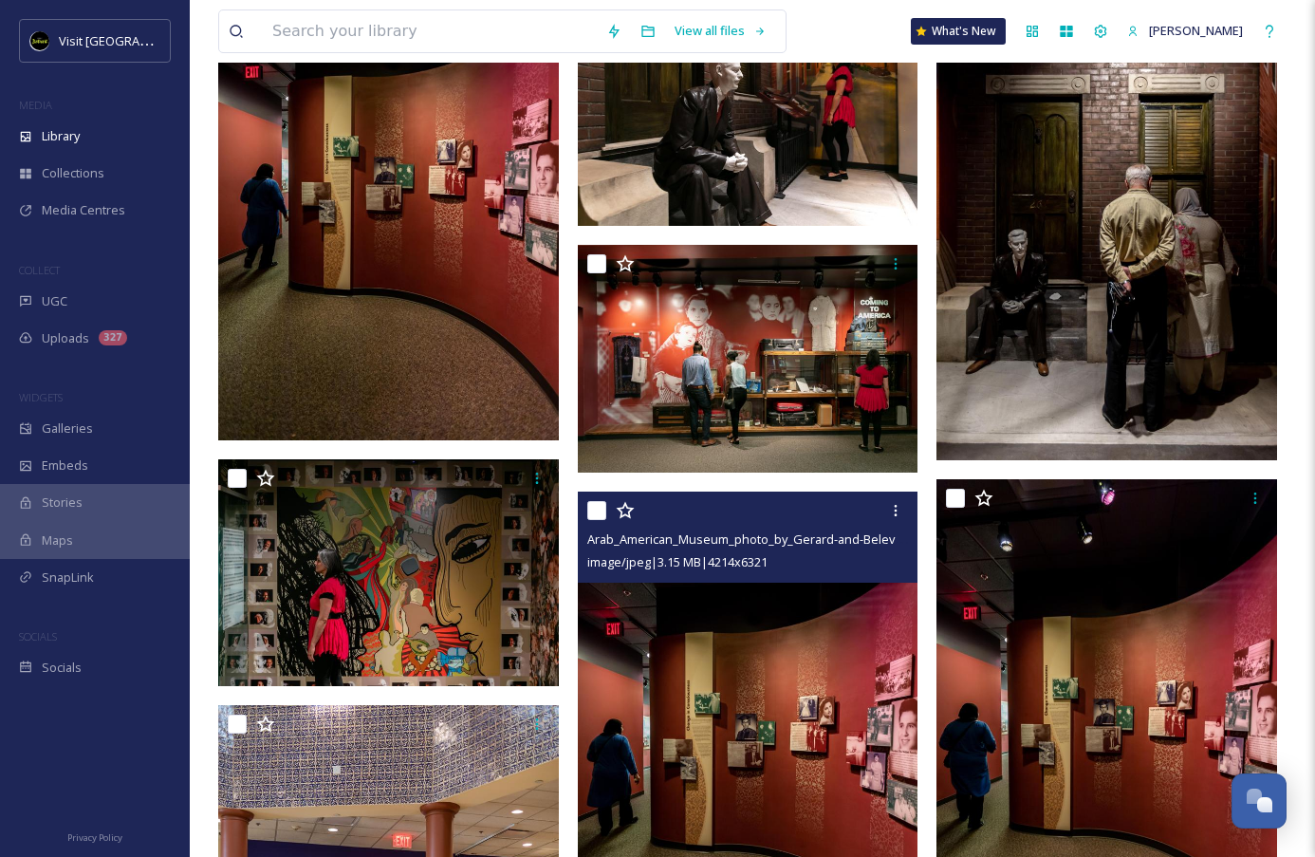
scroll to position [5495, 0]
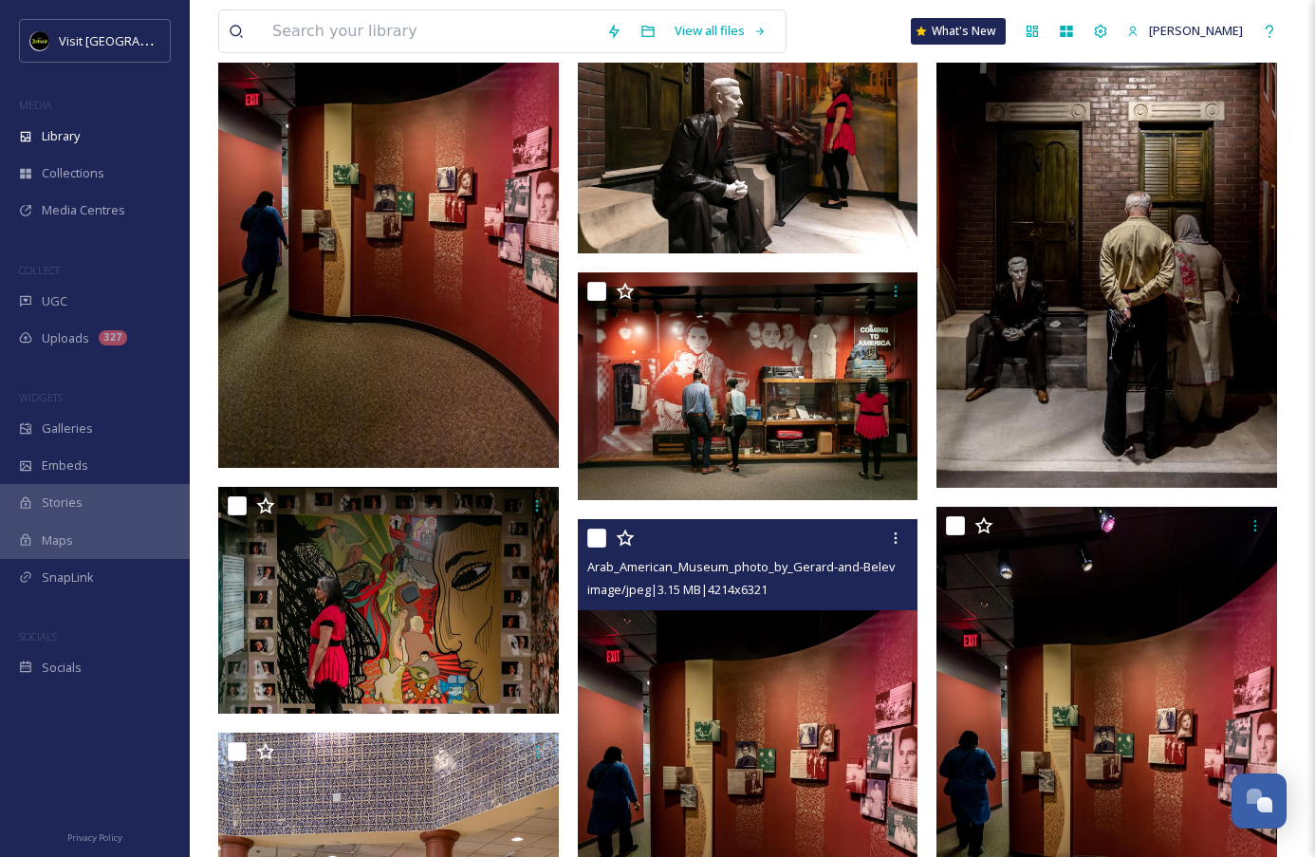
click at [769, 688] on img at bounding box center [748, 775] width 341 height 512
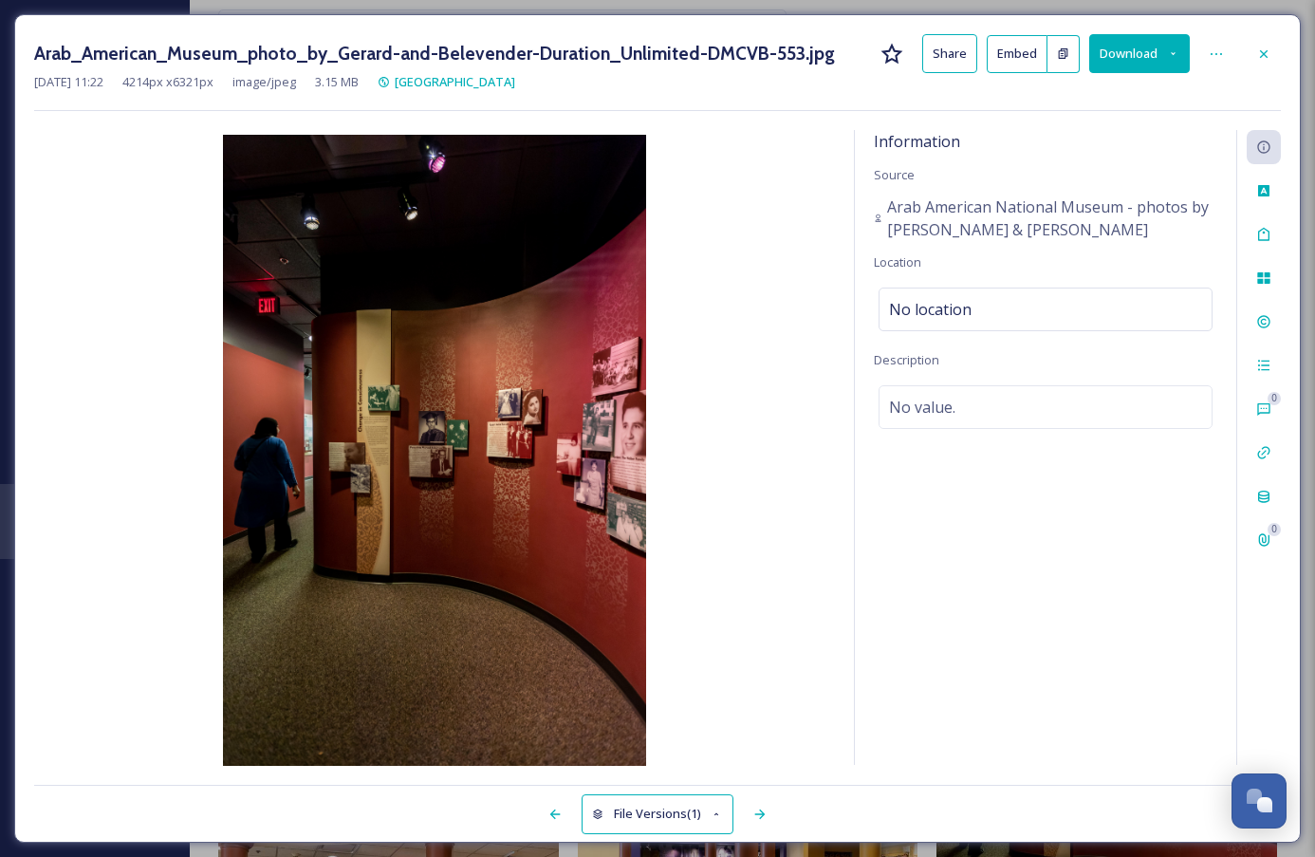
click at [1113, 76] on div "[DATE] 11:22 4214 px x 6321 px image/jpeg 3.15 MB [GEOGRAPHIC_DATA]" at bounding box center [657, 82] width 1247 height 18
click at [1126, 60] on button "Download" at bounding box center [1139, 53] width 101 height 39
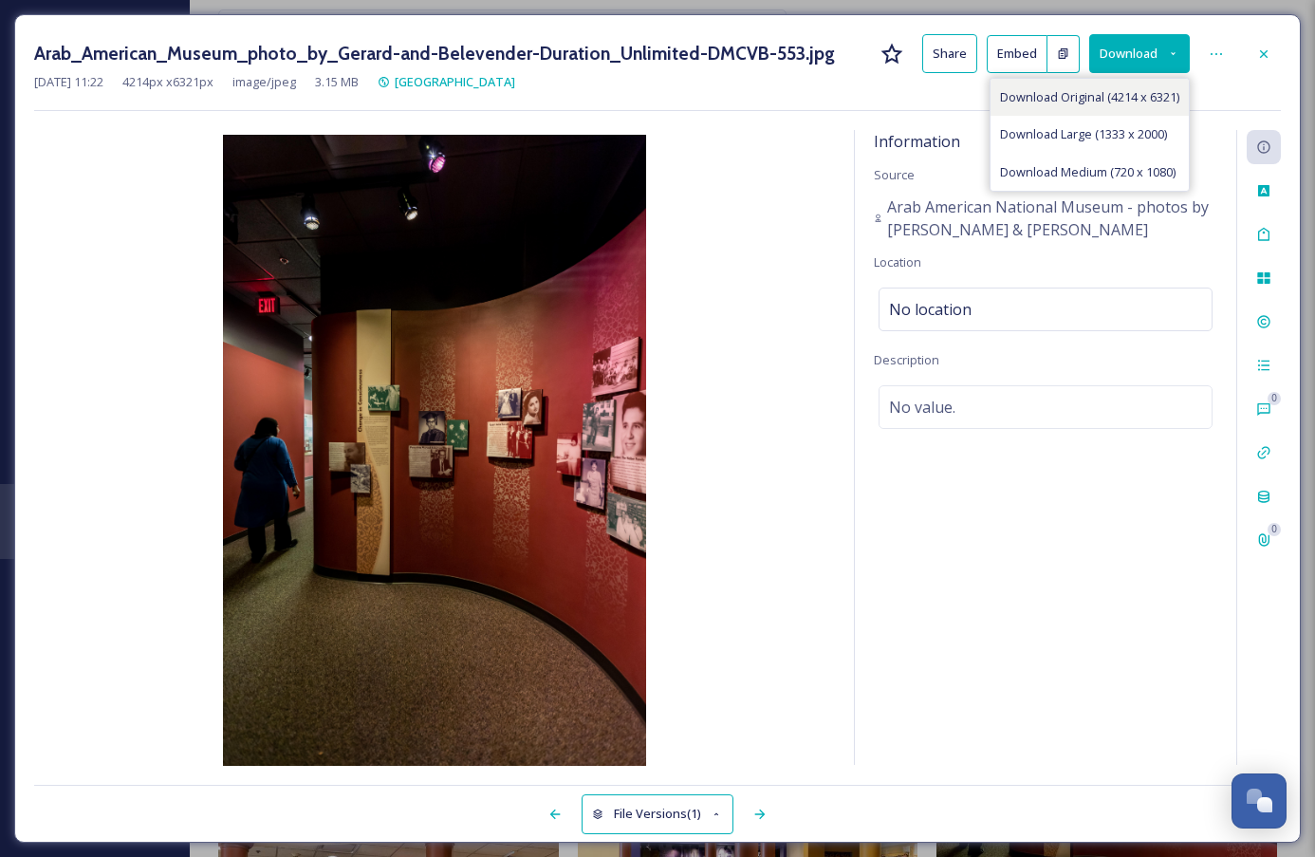
click at [1126, 98] on span "Download Original (4214 x 6321)" at bounding box center [1089, 97] width 179 height 18
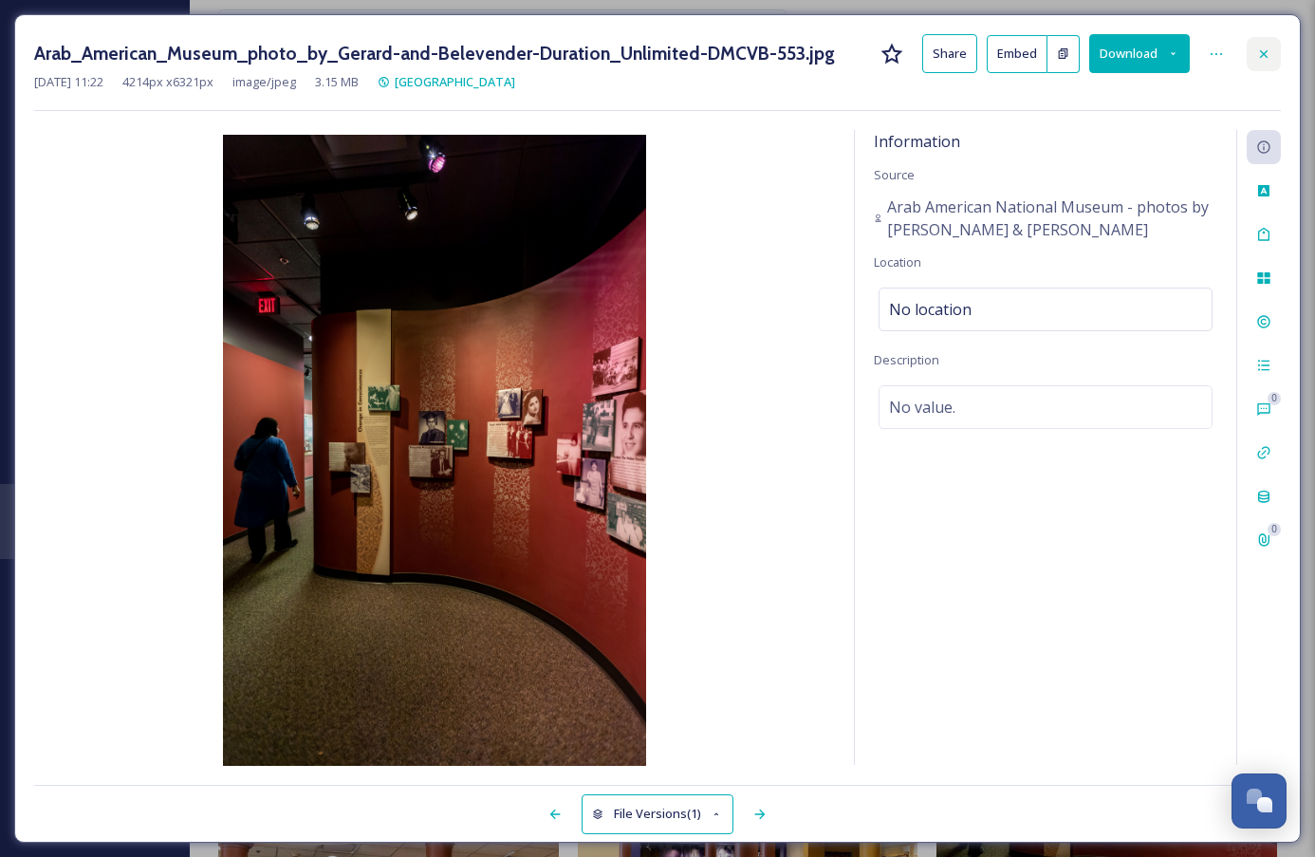
click at [1277, 47] on div at bounding box center [1264, 54] width 34 height 34
